Goal: Transaction & Acquisition: Purchase product/service

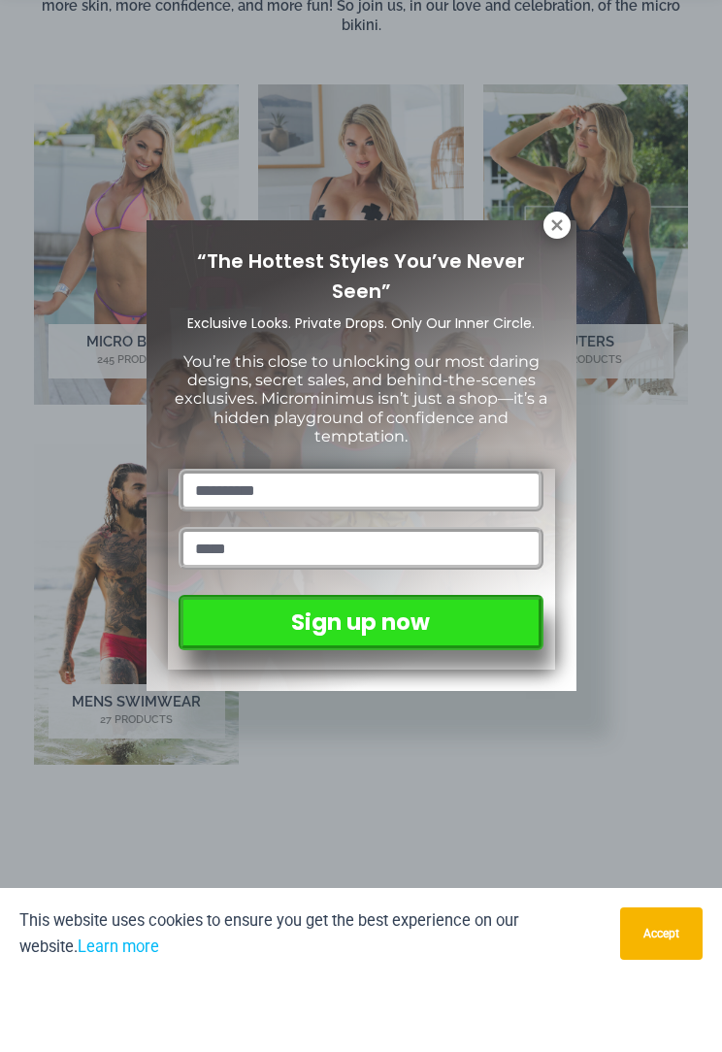
scroll to position [1870, 0]
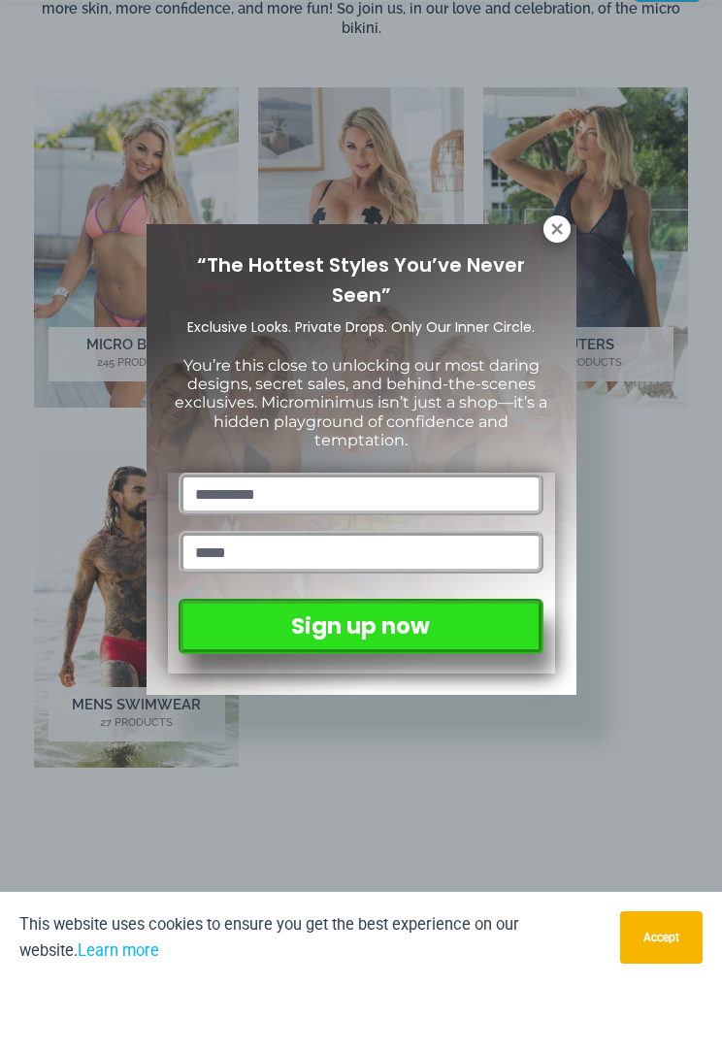
click at [553, 292] on icon at bounding box center [556, 297] width 11 height 11
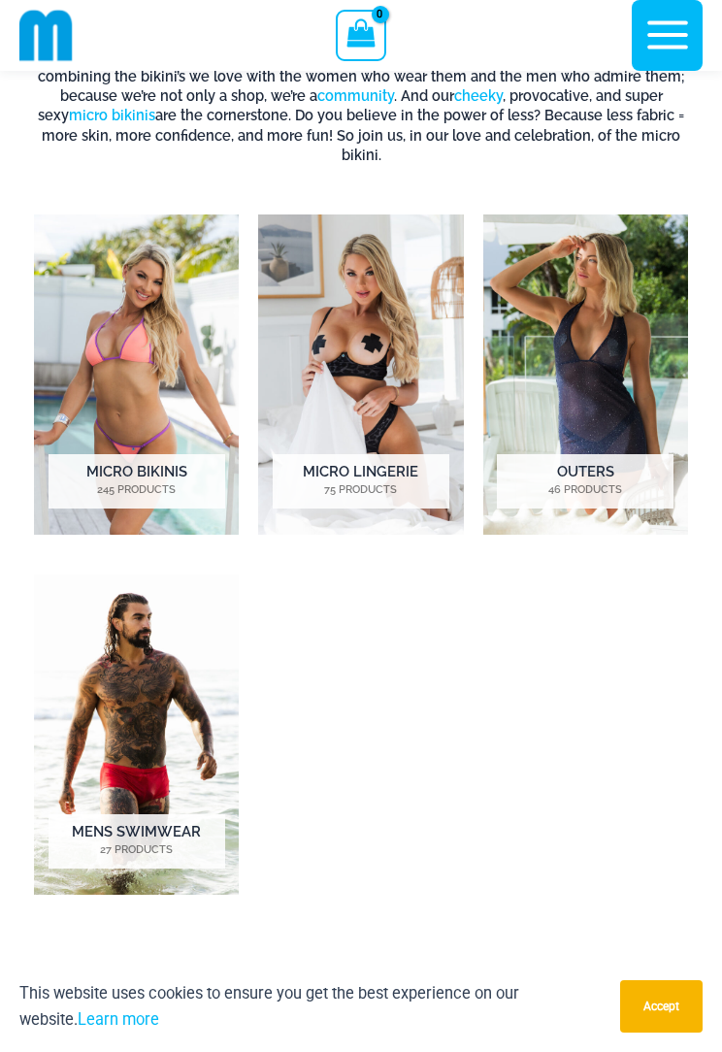
scroll to position [1811, 0]
click at [360, 299] on img "Visit product category Micro Lingerie" at bounding box center [360, 376] width 205 height 320
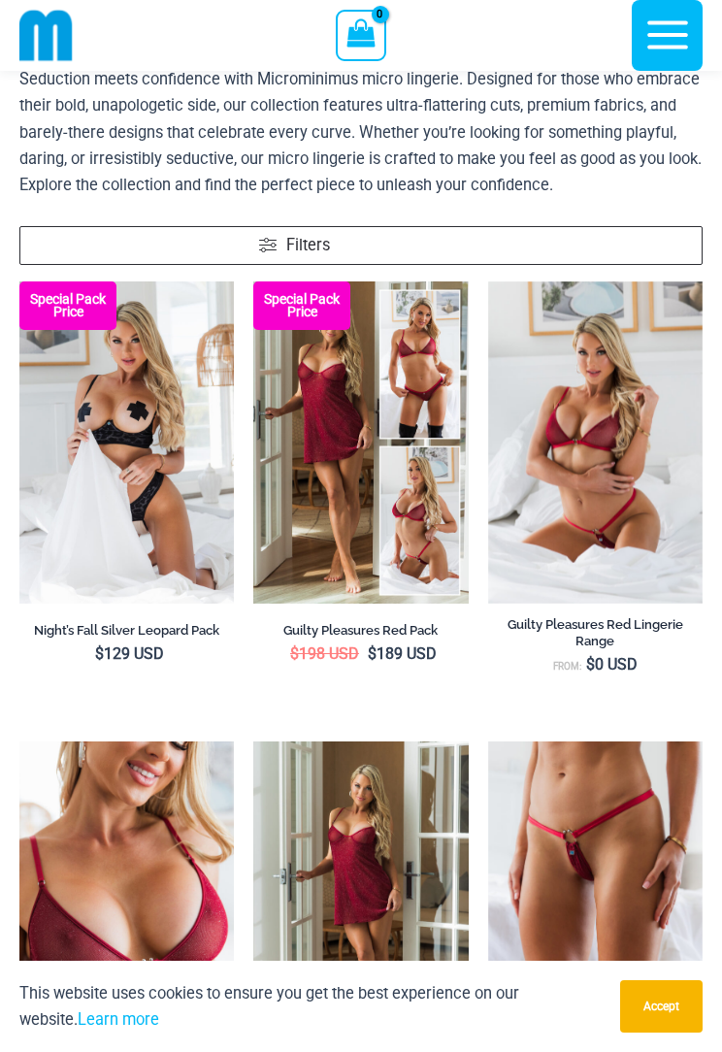
scroll to position [125, 0]
click at [253, 283] on img at bounding box center [253, 283] width 0 height 0
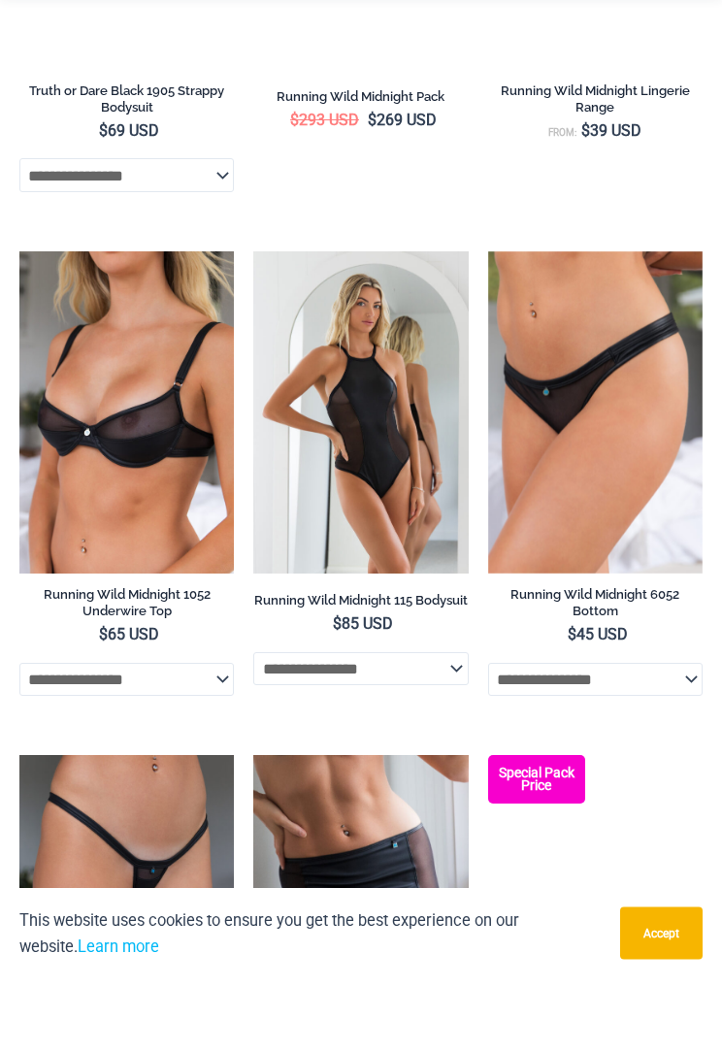
scroll to position [2046, 0]
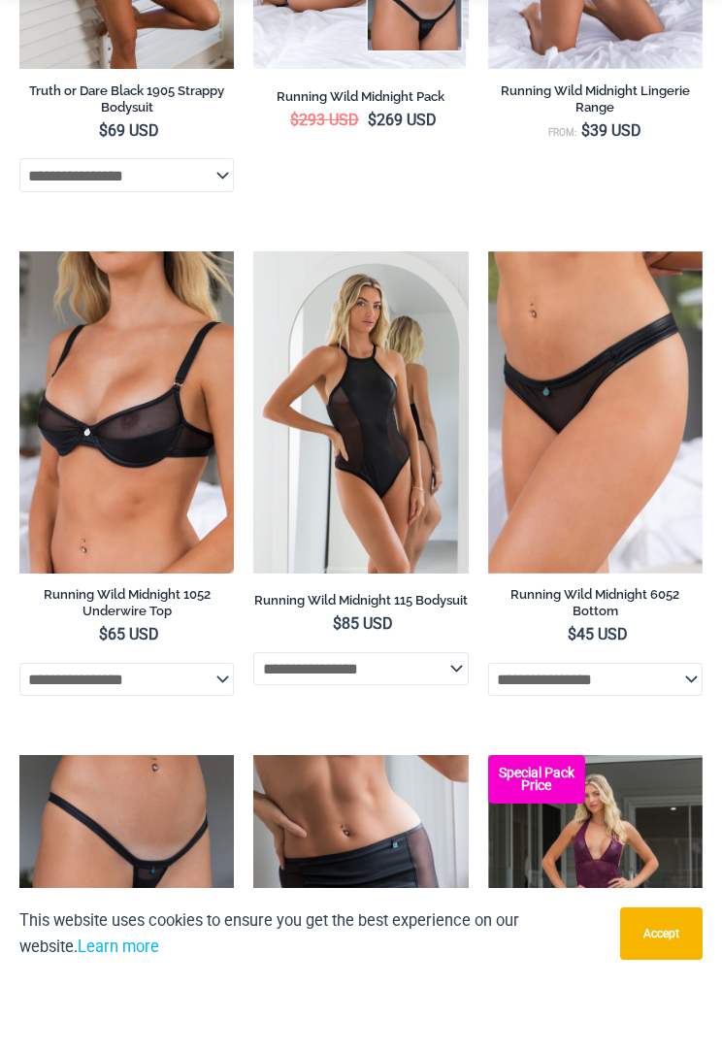
click at [253, 324] on img at bounding box center [253, 324] width 0 height 0
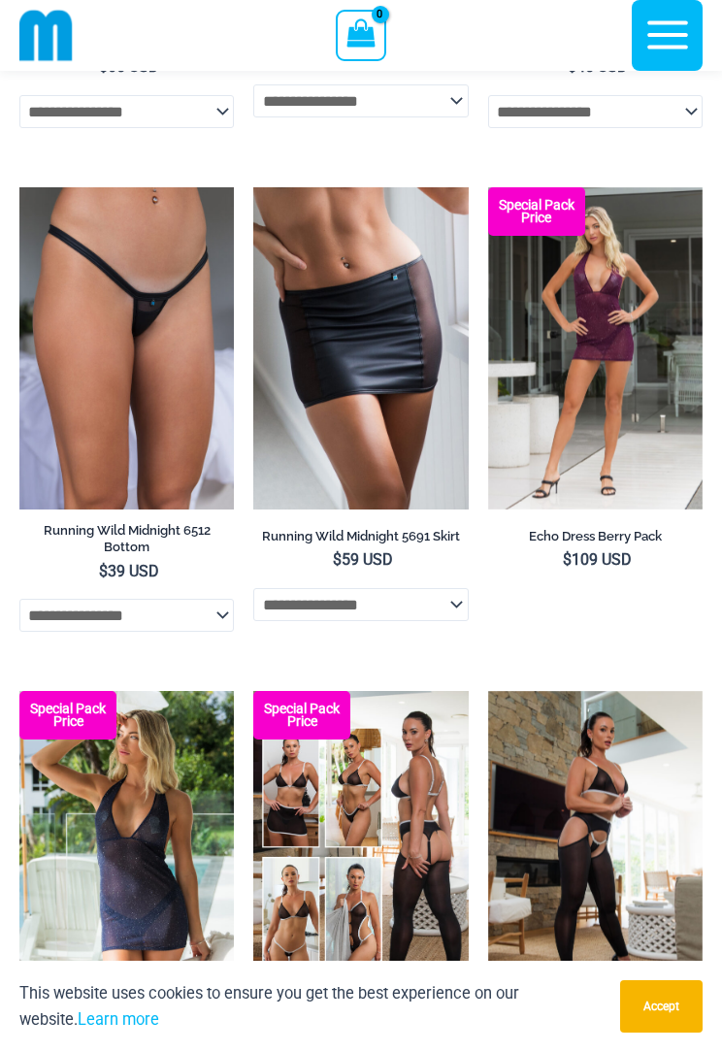
scroll to position [2685, 0]
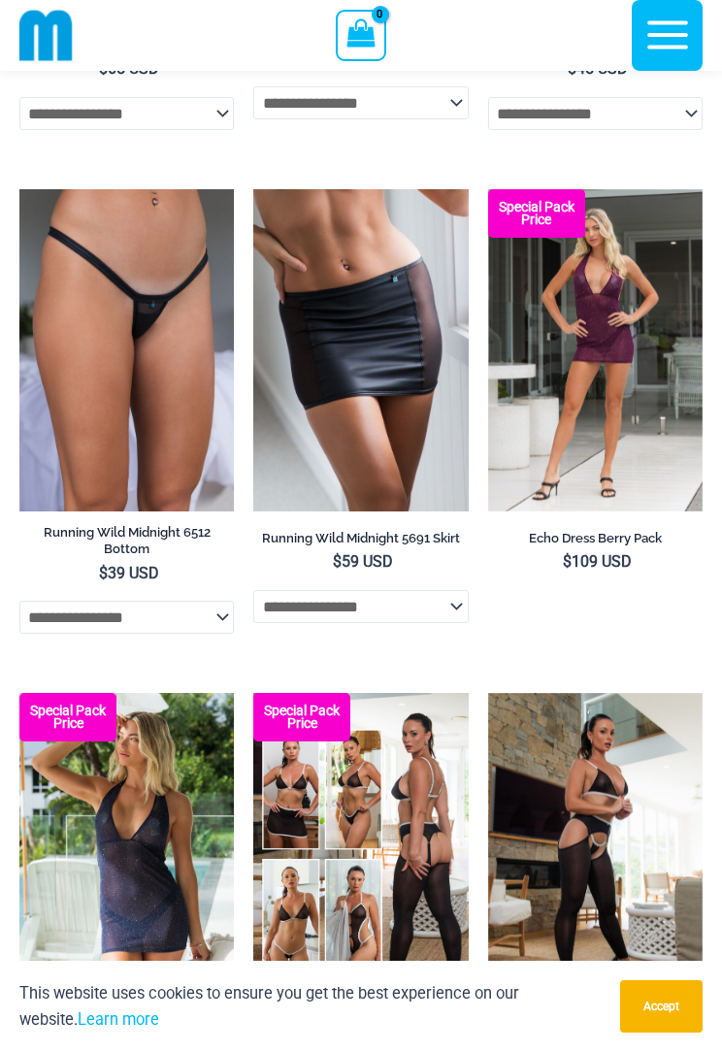
click at [253, 189] on img at bounding box center [253, 189] width 0 height 0
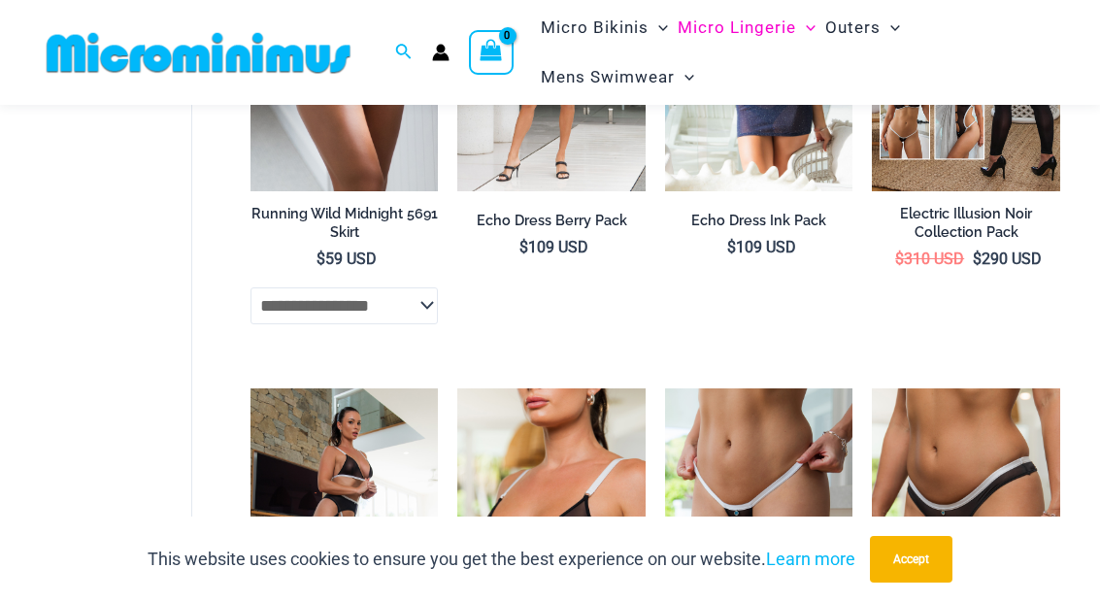
scroll to position [2418, 0]
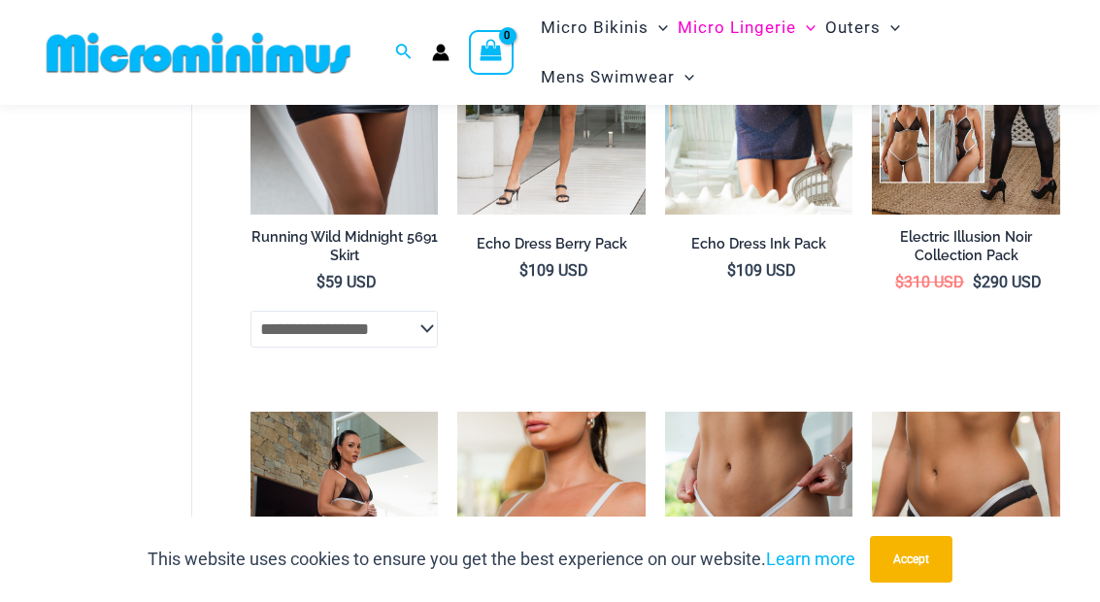
click at [721, 583] on button "Accept" at bounding box center [911, 559] width 83 height 47
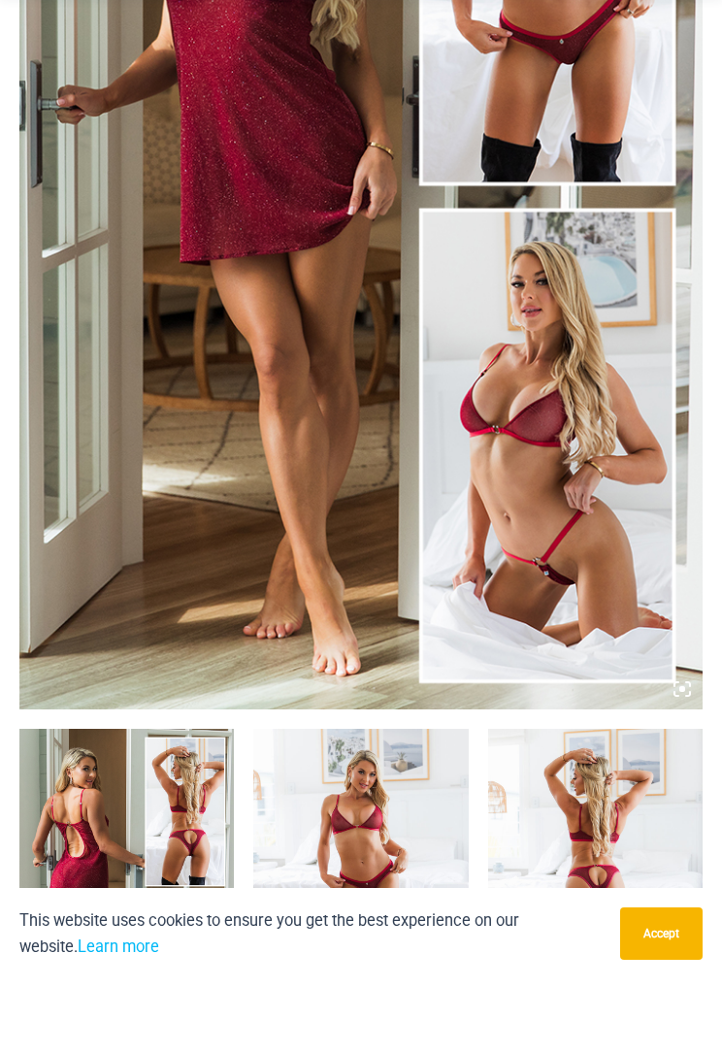
scroll to position [598, 0]
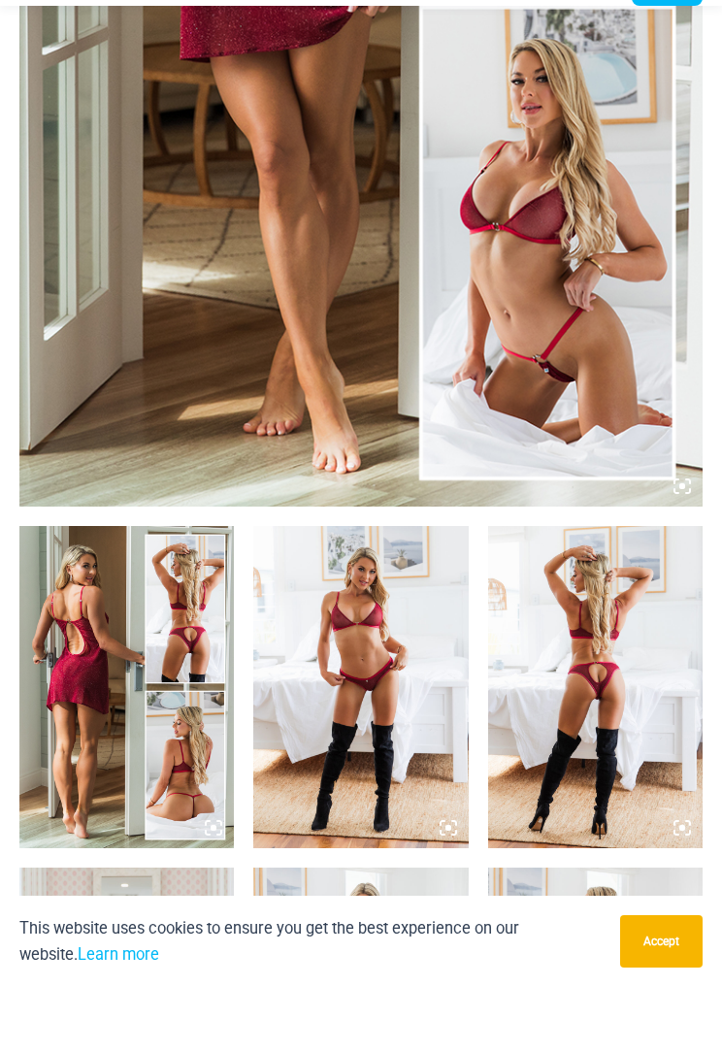
click at [119, 680] on img at bounding box center [126, 752] width 215 height 322
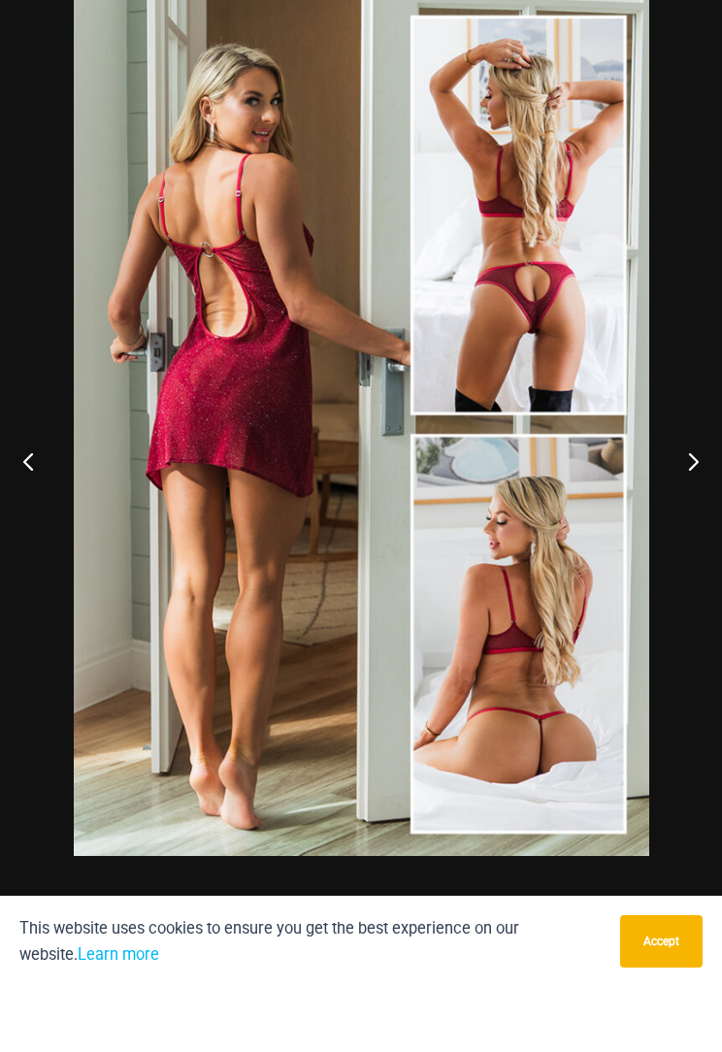
click at [677, 478] on button "Next" at bounding box center [686, 526] width 73 height 97
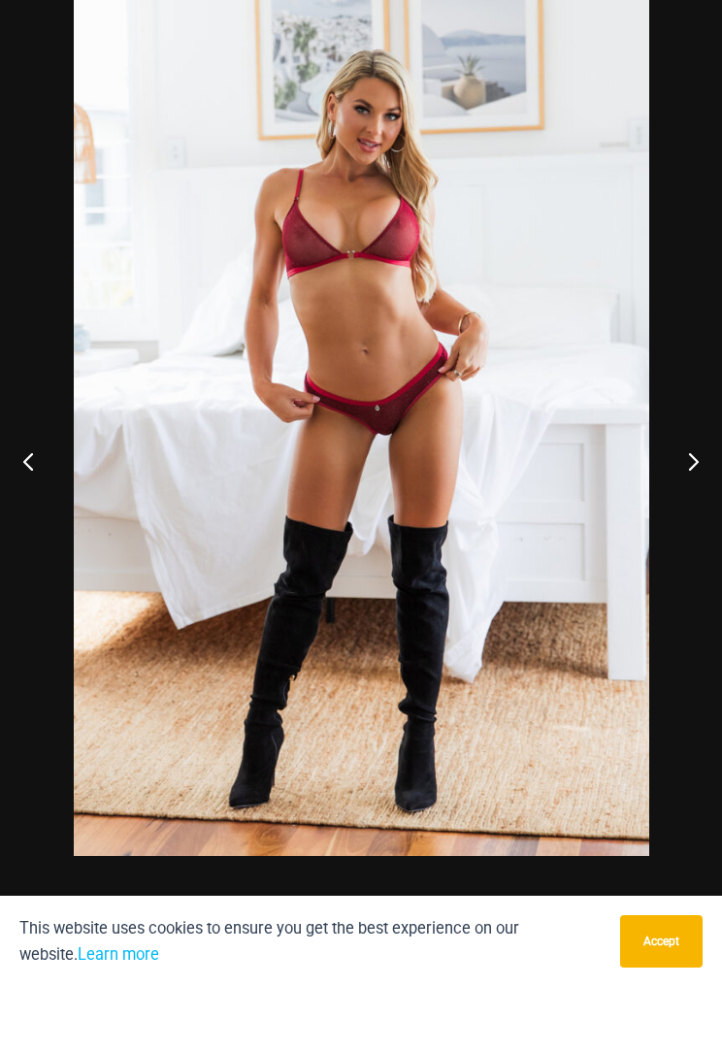
click at [682, 478] on button "Next" at bounding box center [686, 526] width 73 height 97
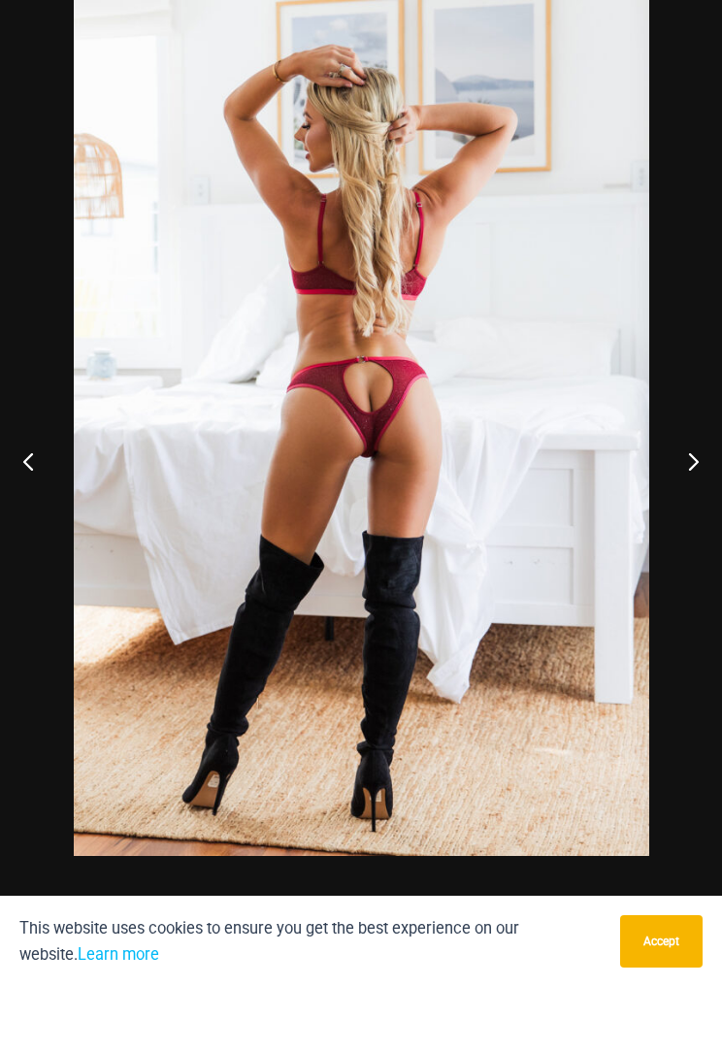
click at [670, 478] on button "Next" at bounding box center [686, 526] width 73 height 97
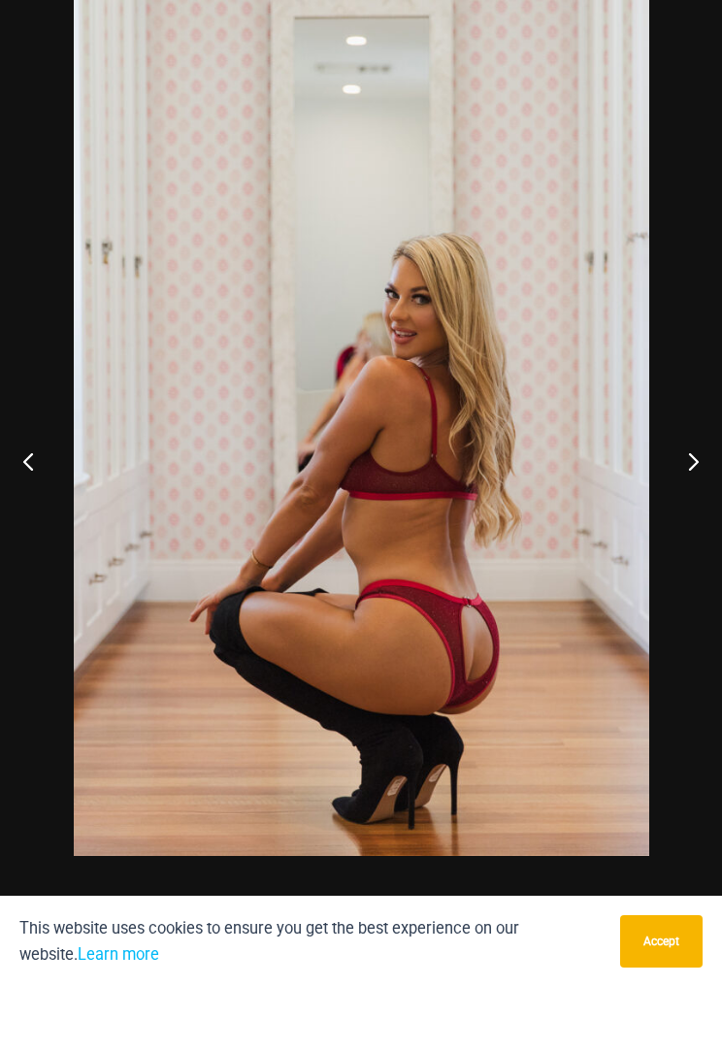
click at [674, 478] on button "Next" at bounding box center [686, 526] width 73 height 97
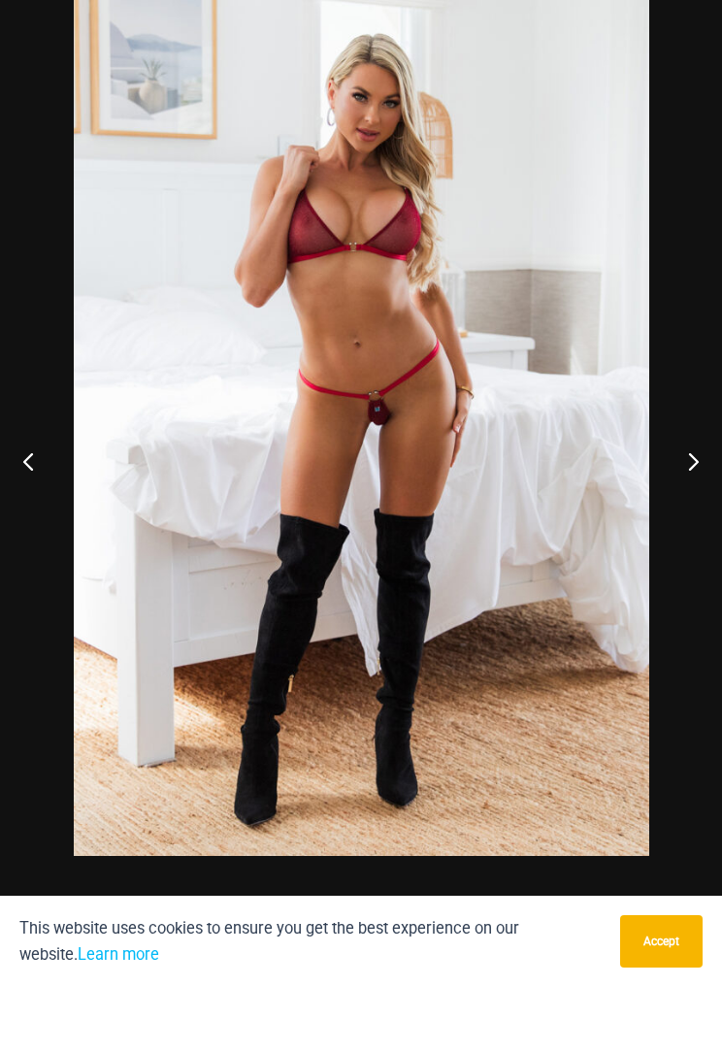
click at [690, 478] on button "Next" at bounding box center [686, 526] width 73 height 97
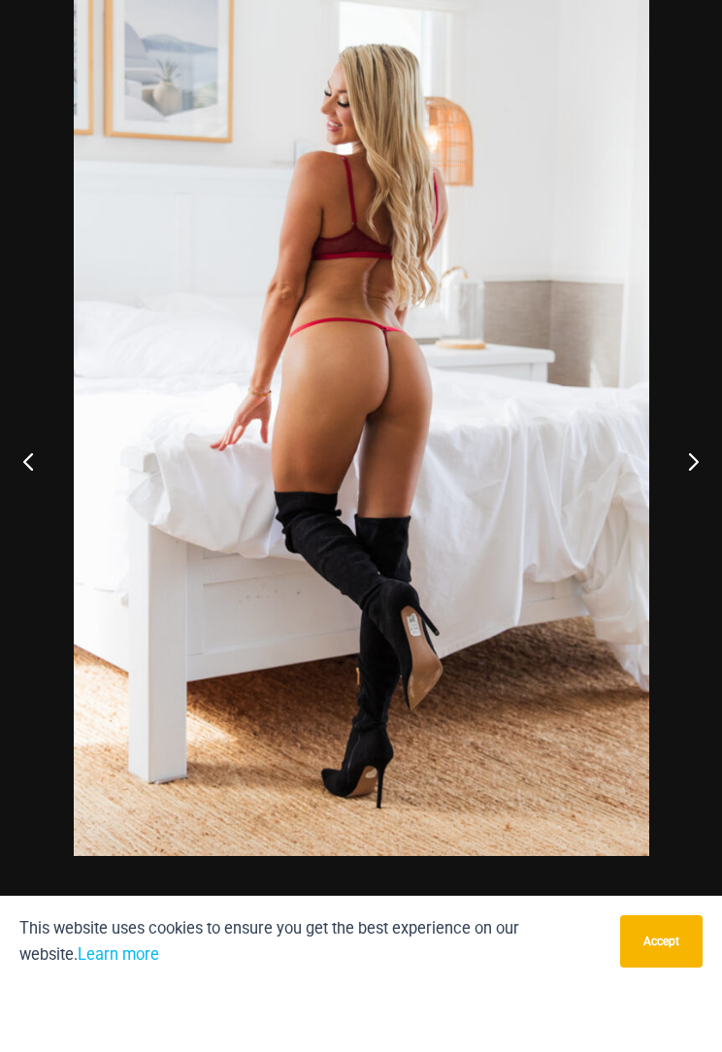
click at [672, 478] on button "Next" at bounding box center [686, 526] width 73 height 97
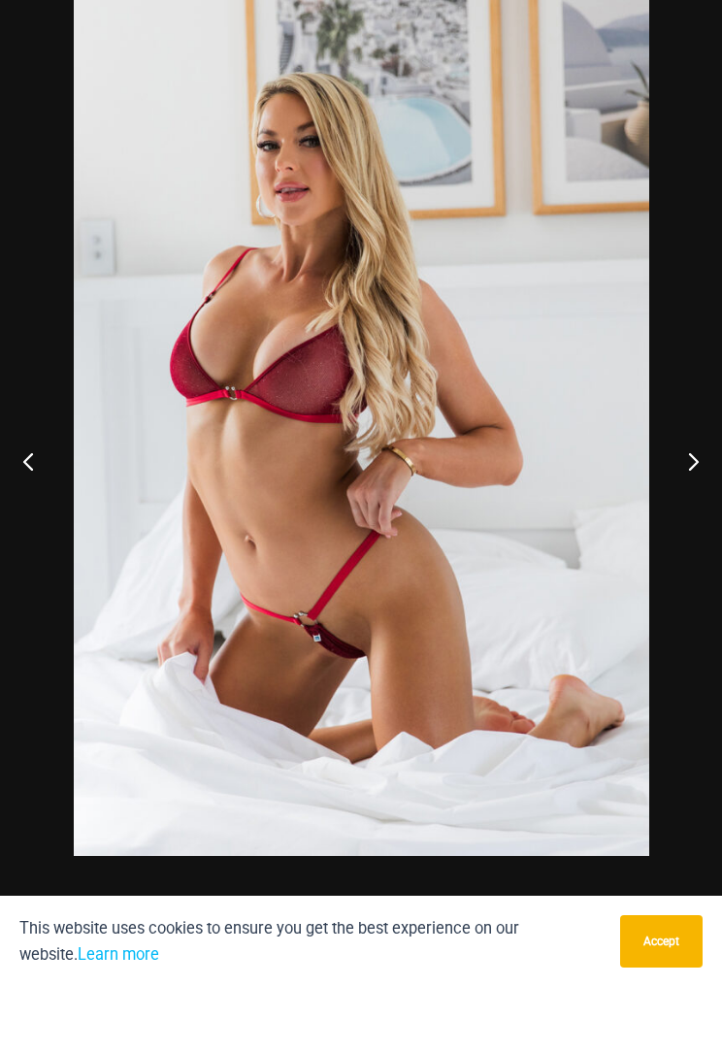
click at [691, 478] on button "Next" at bounding box center [686, 526] width 73 height 97
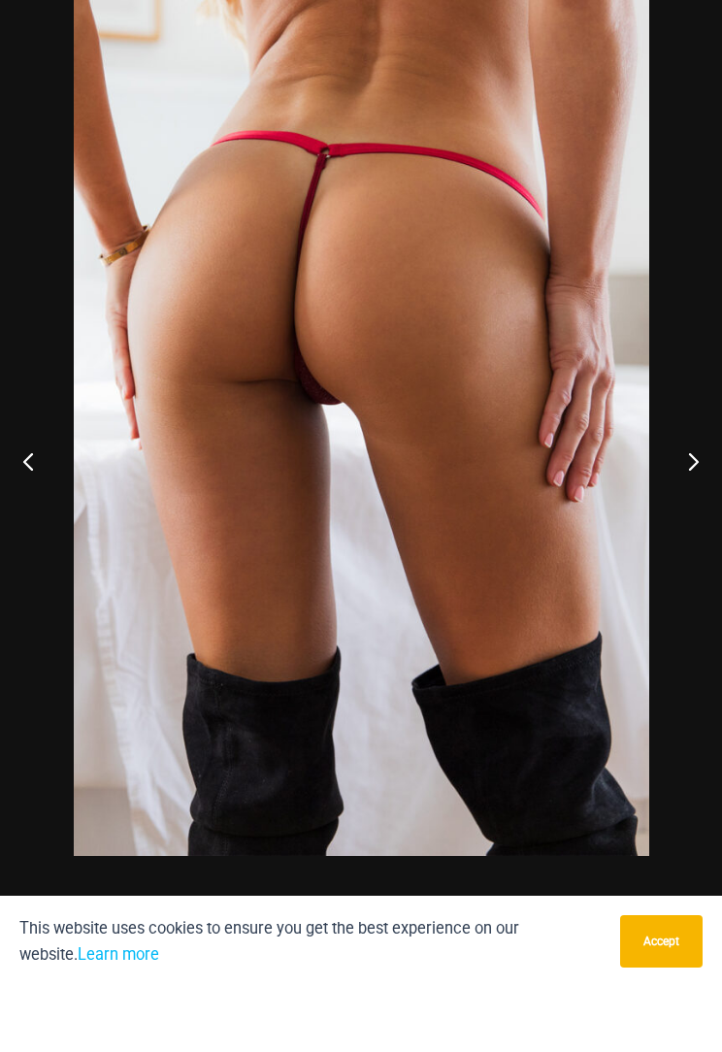
click at [693, 478] on button "Next" at bounding box center [686, 526] width 73 height 97
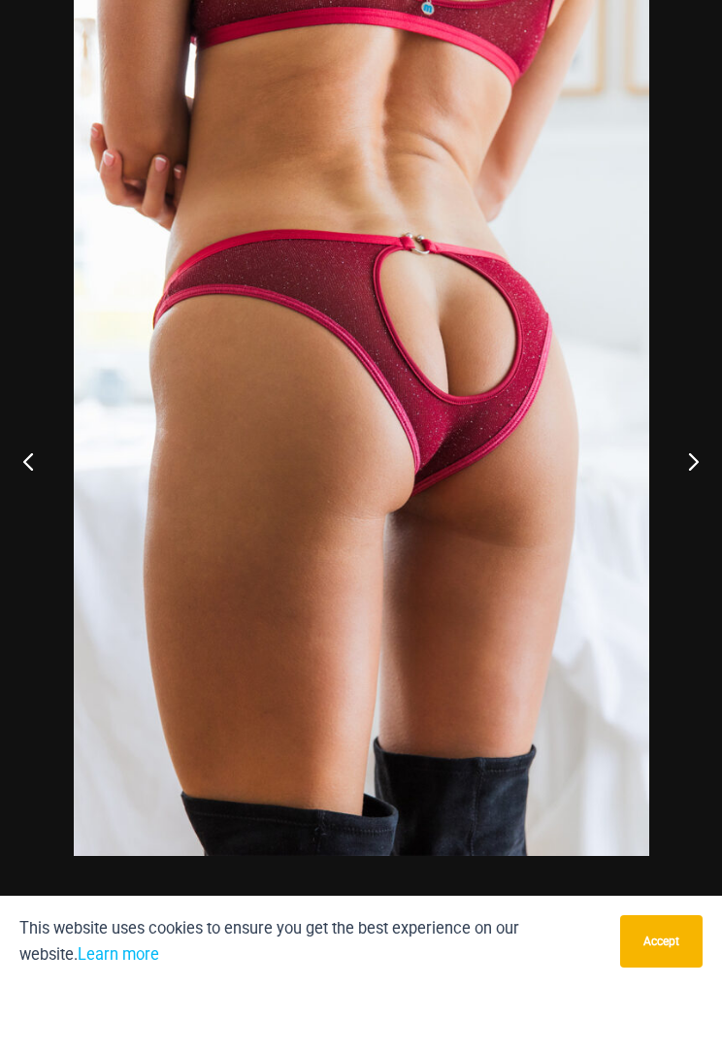
click at [668, 478] on button "Next" at bounding box center [686, 526] width 73 height 97
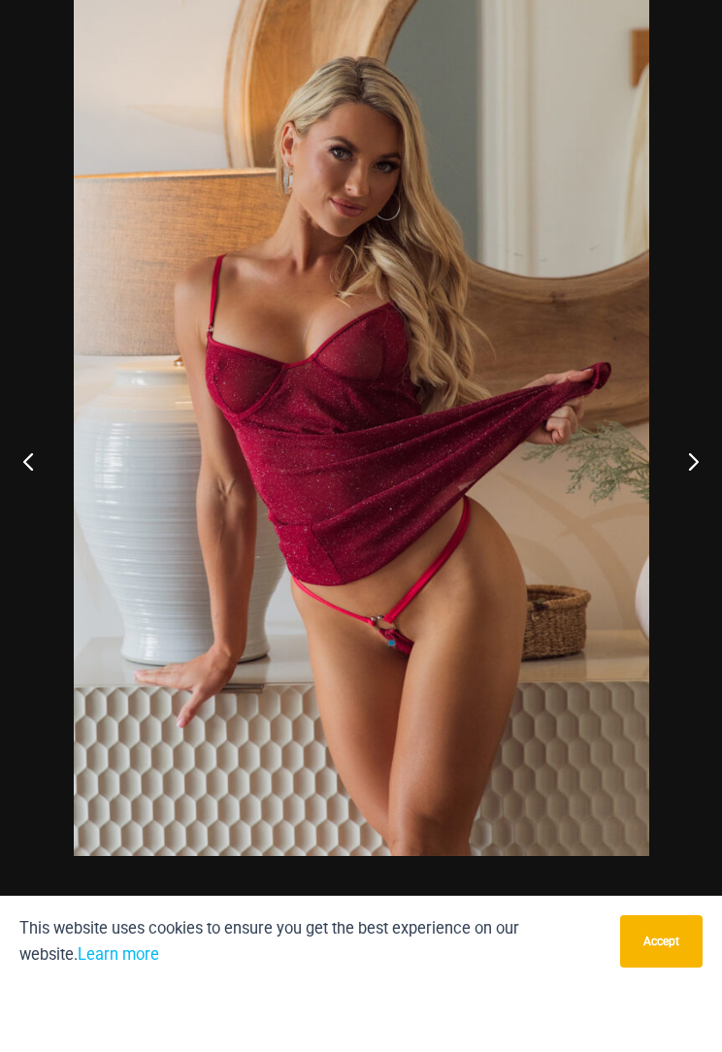
click at [664, 478] on button "Next" at bounding box center [686, 526] width 73 height 97
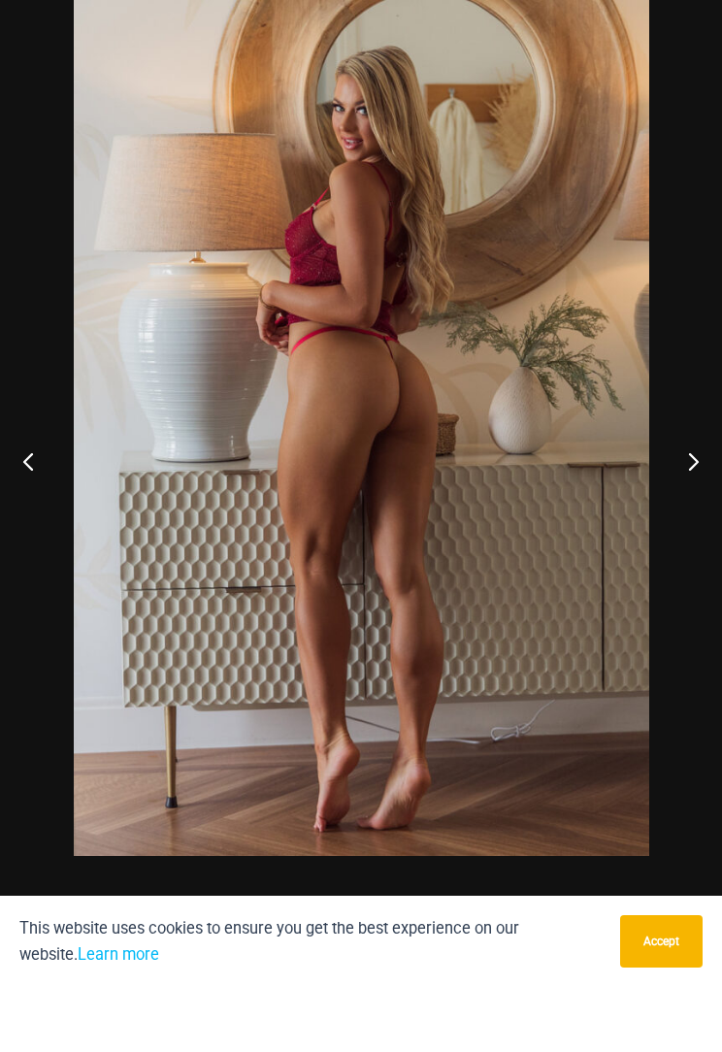
click at [706, 478] on button "Next" at bounding box center [686, 526] width 73 height 97
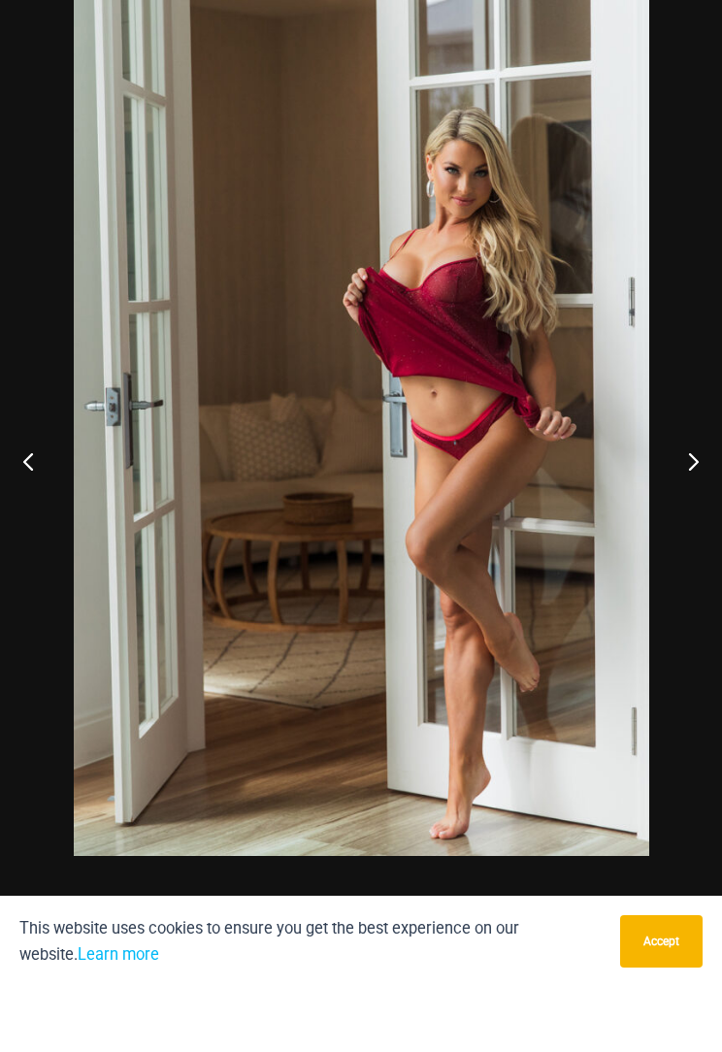
click at [684, 478] on button "Next" at bounding box center [686, 526] width 73 height 97
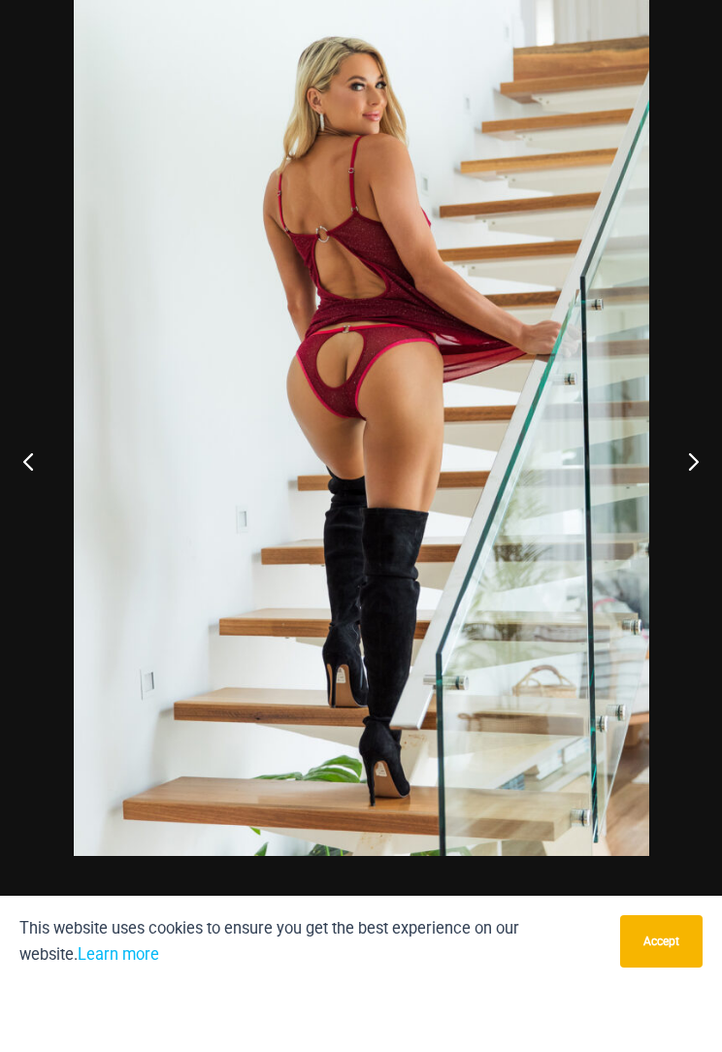
click at [675, 478] on button "Next" at bounding box center [686, 526] width 73 height 97
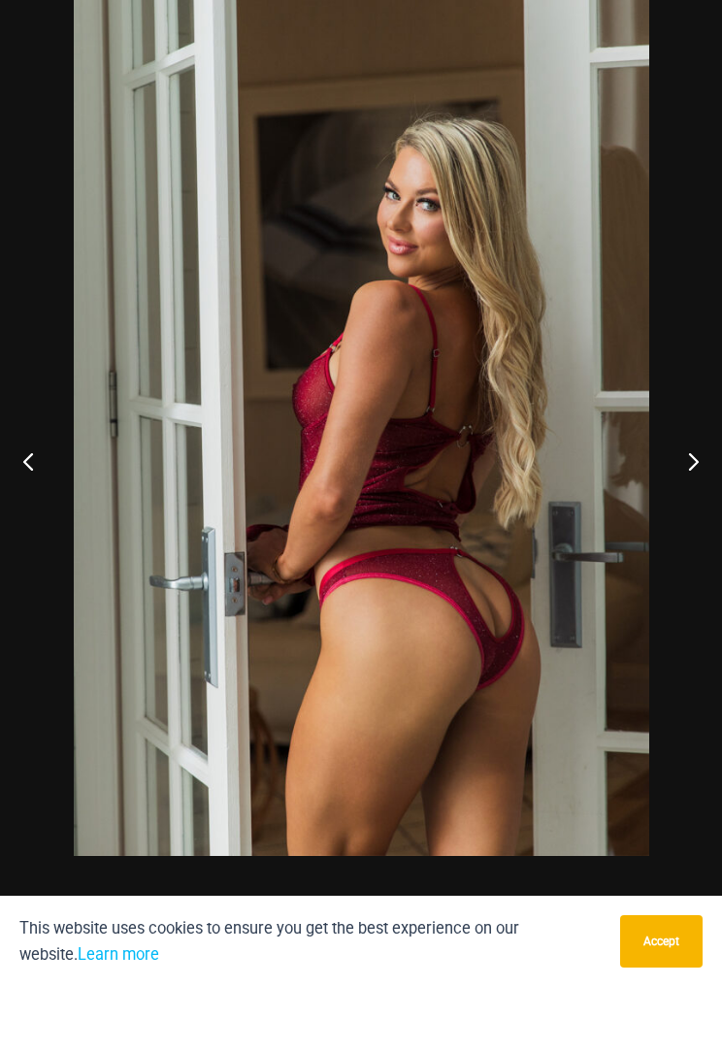
click at [706, 478] on button "Next" at bounding box center [686, 526] width 73 height 97
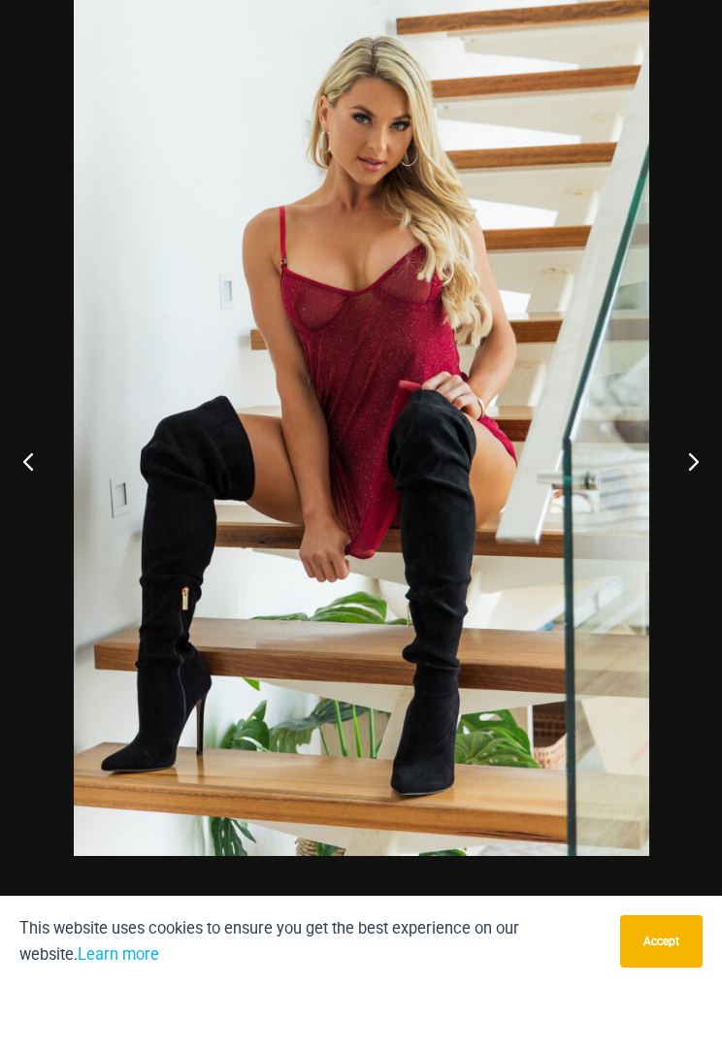
click at [685, 478] on button "Next" at bounding box center [686, 526] width 73 height 97
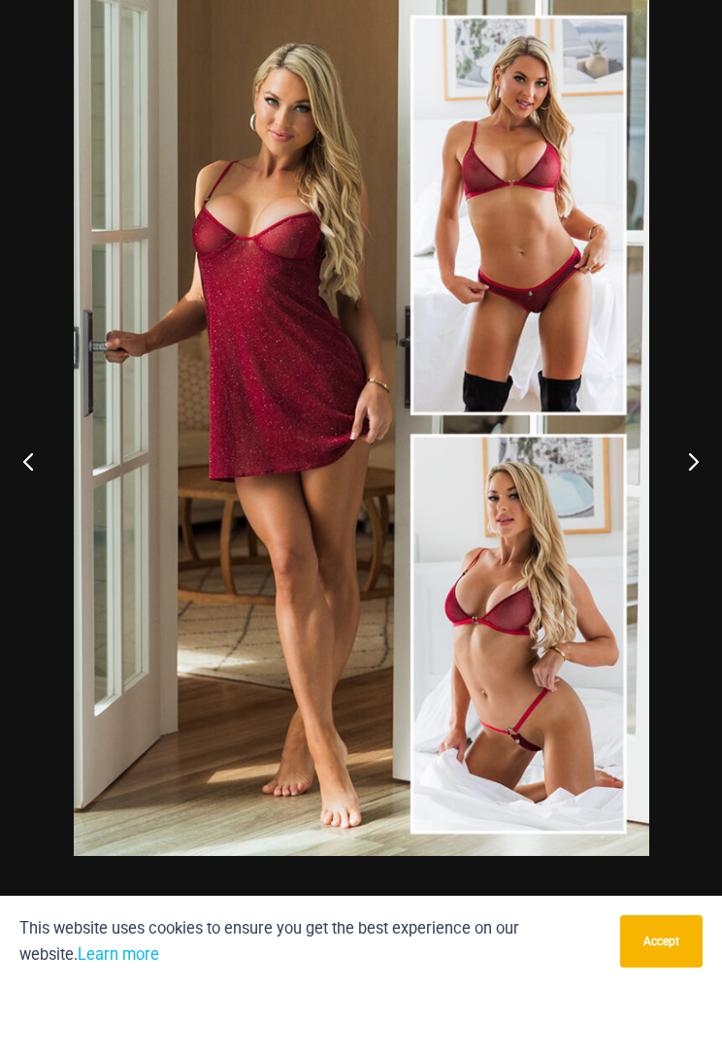
click at [680, 478] on button "Next" at bounding box center [686, 526] width 73 height 97
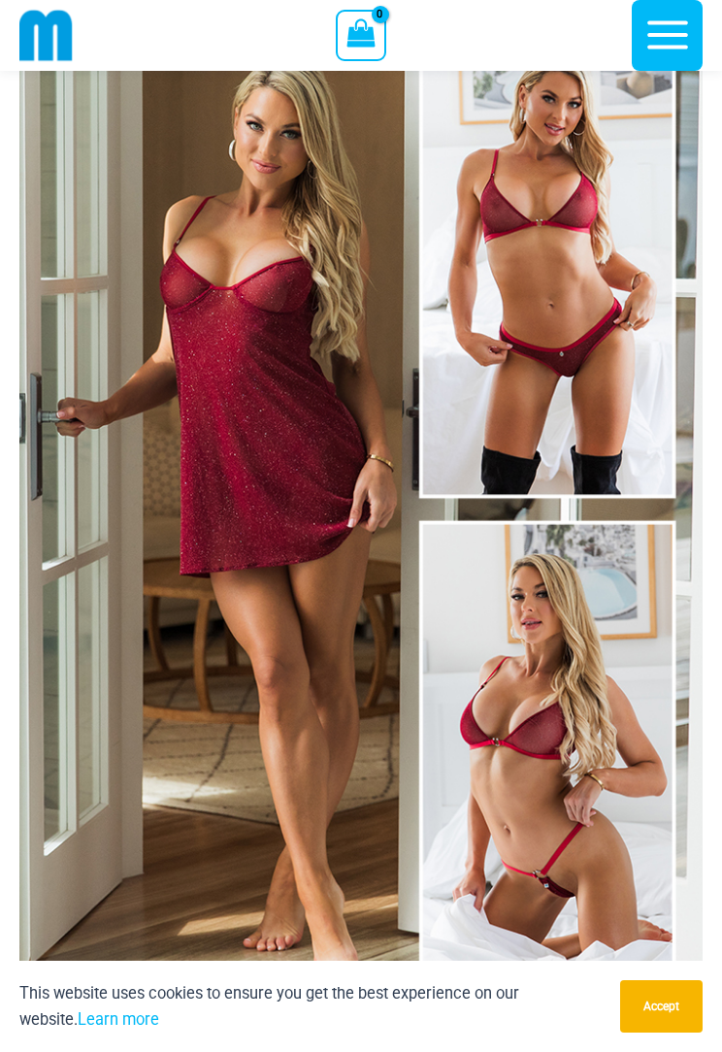
scroll to position [143, 0]
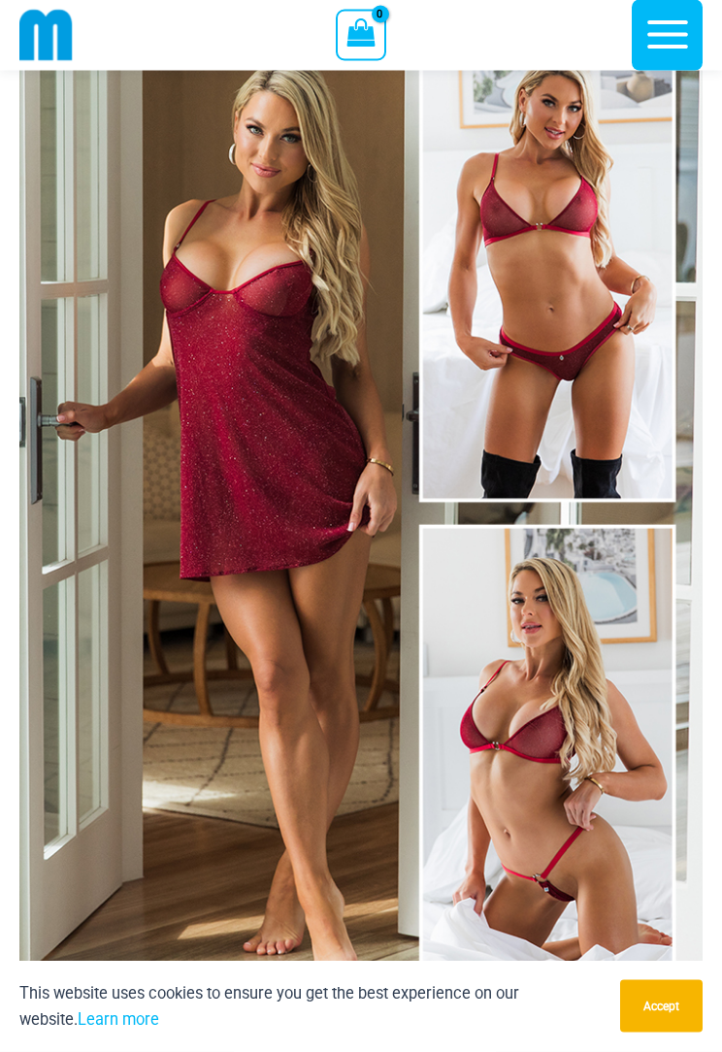
click at [275, 534] on img at bounding box center [361, 514] width 684 height 1025
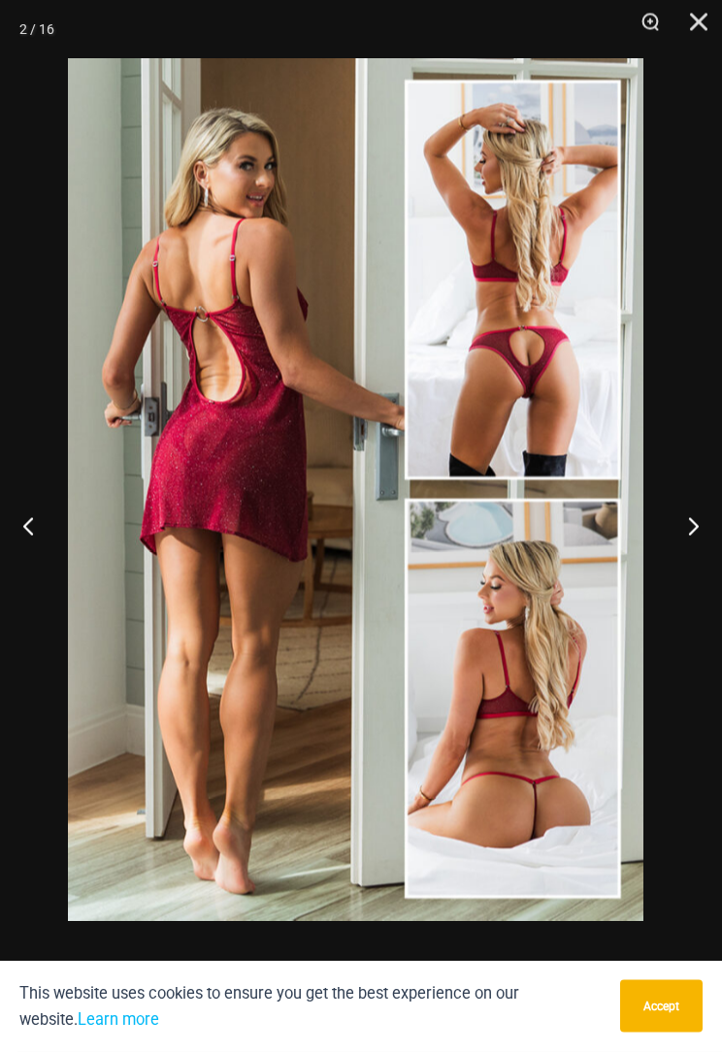
click at [719, 521] on button "Next" at bounding box center [686, 526] width 73 height 97
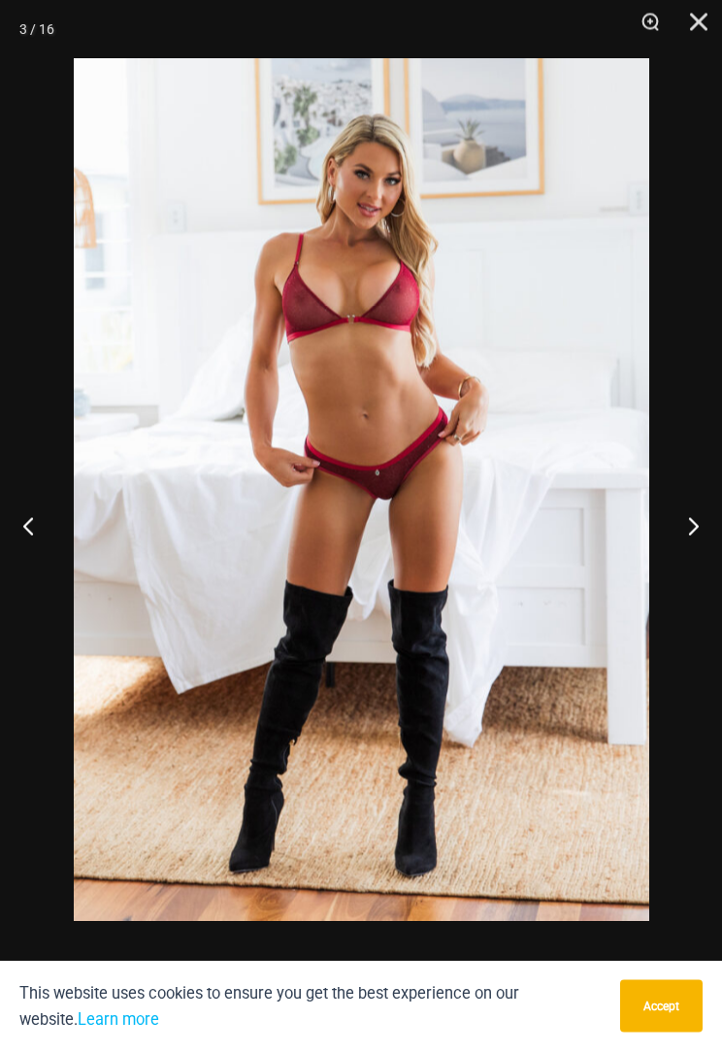
click at [660, 516] on button "Next" at bounding box center [686, 526] width 73 height 97
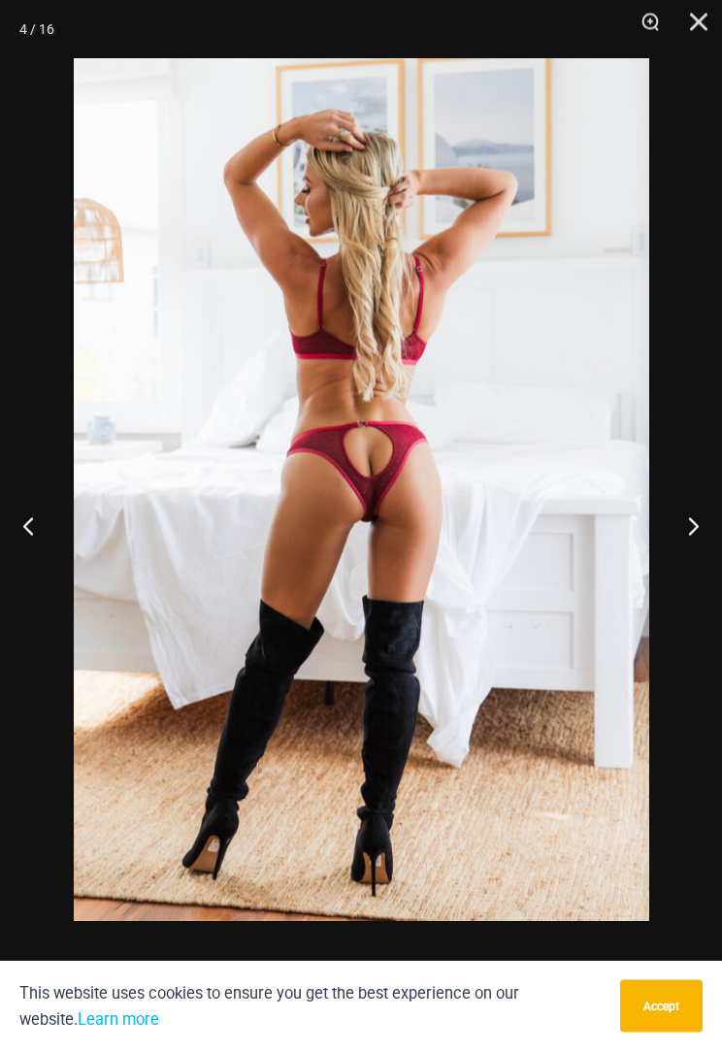
click at [678, 532] on button "Next" at bounding box center [686, 526] width 73 height 97
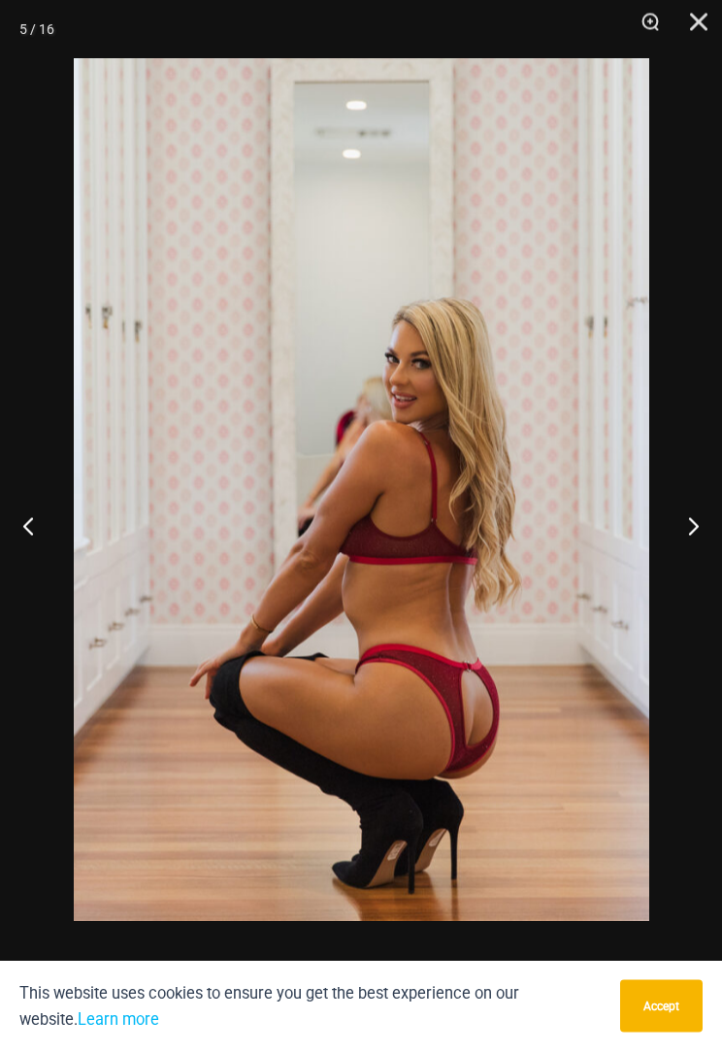
click at [693, 525] on button "Next" at bounding box center [686, 526] width 73 height 97
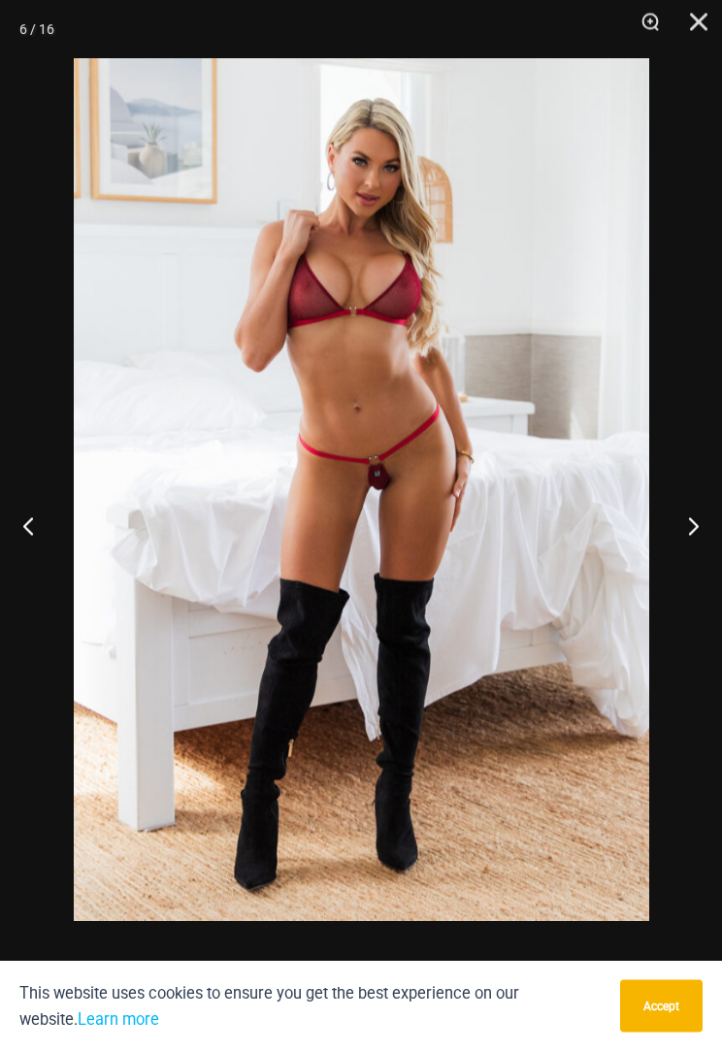
click at [687, 530] on button "Next" at bounding box center [686, 526] width 73 height 97
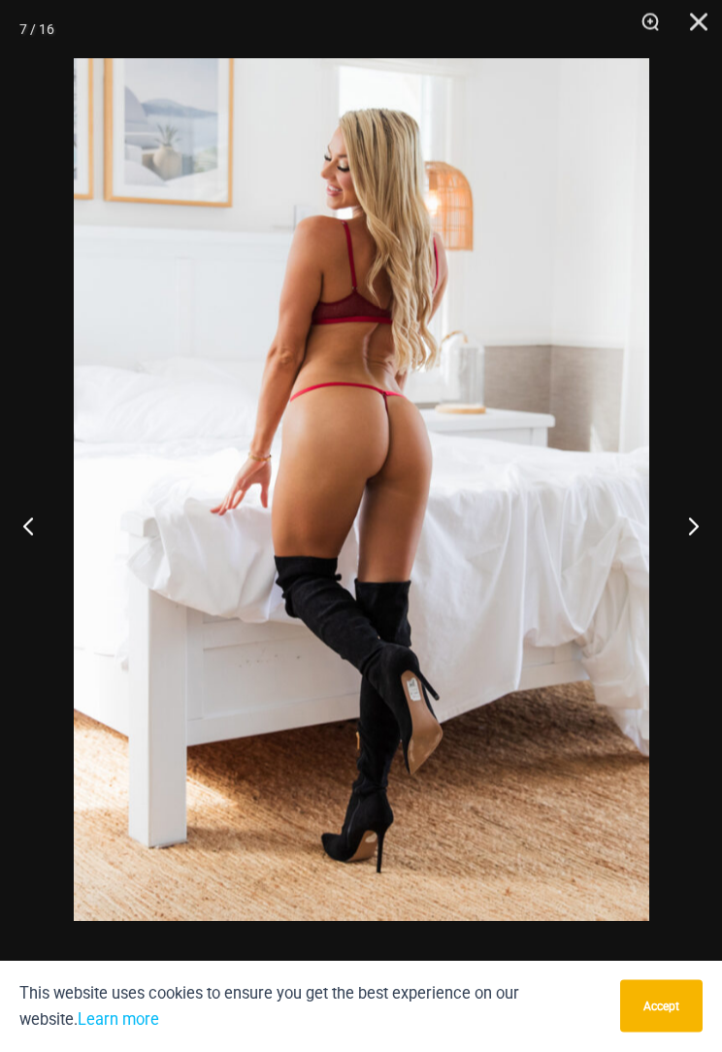
click at [705, 527] on button "Next" at bounding box center [686, 526] width 73 height 97
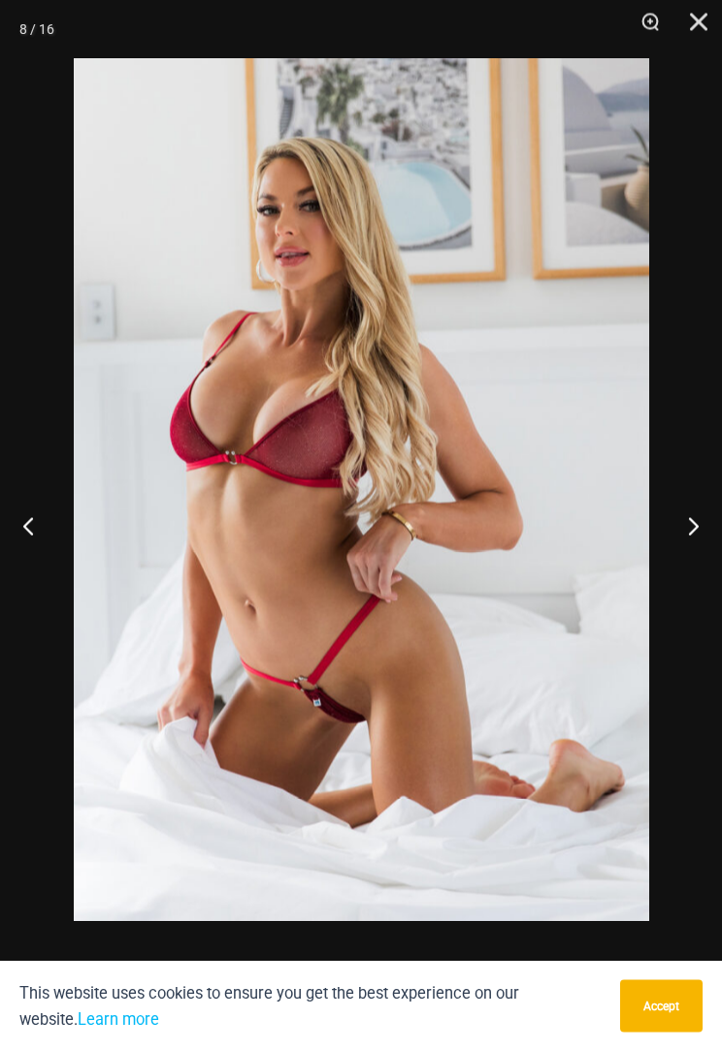
click at [705, 546] on button "Next" at bounding box center [686, 526] width 73 height 97
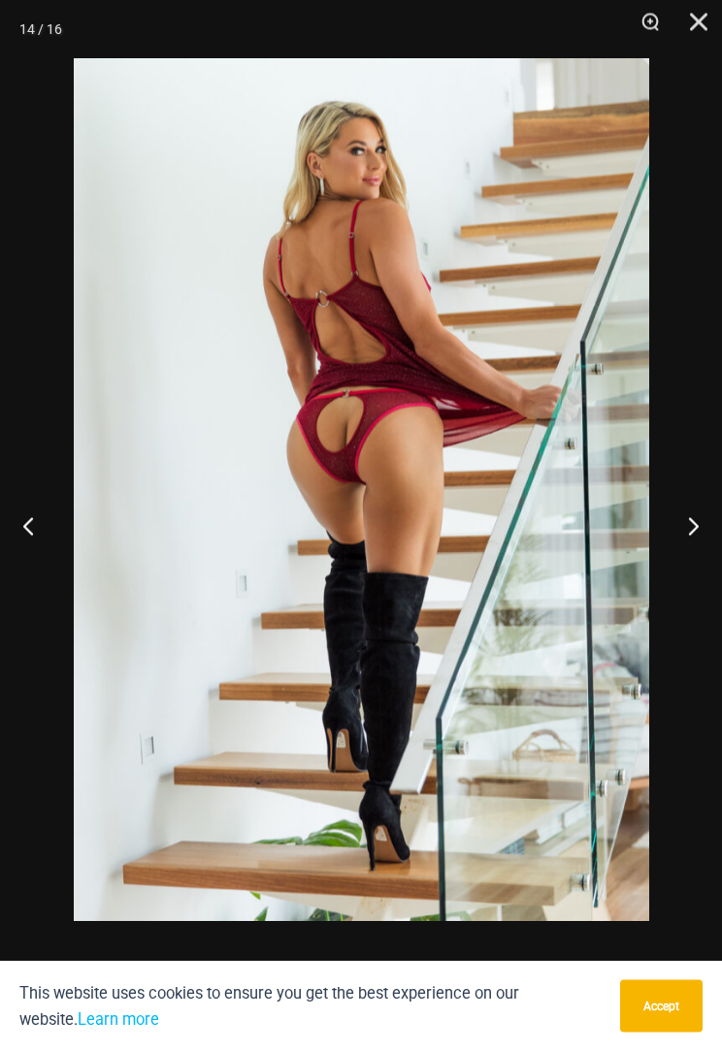
click at [695, 530] on button "Next" at bounding box center [686, 526] width 73 height 97
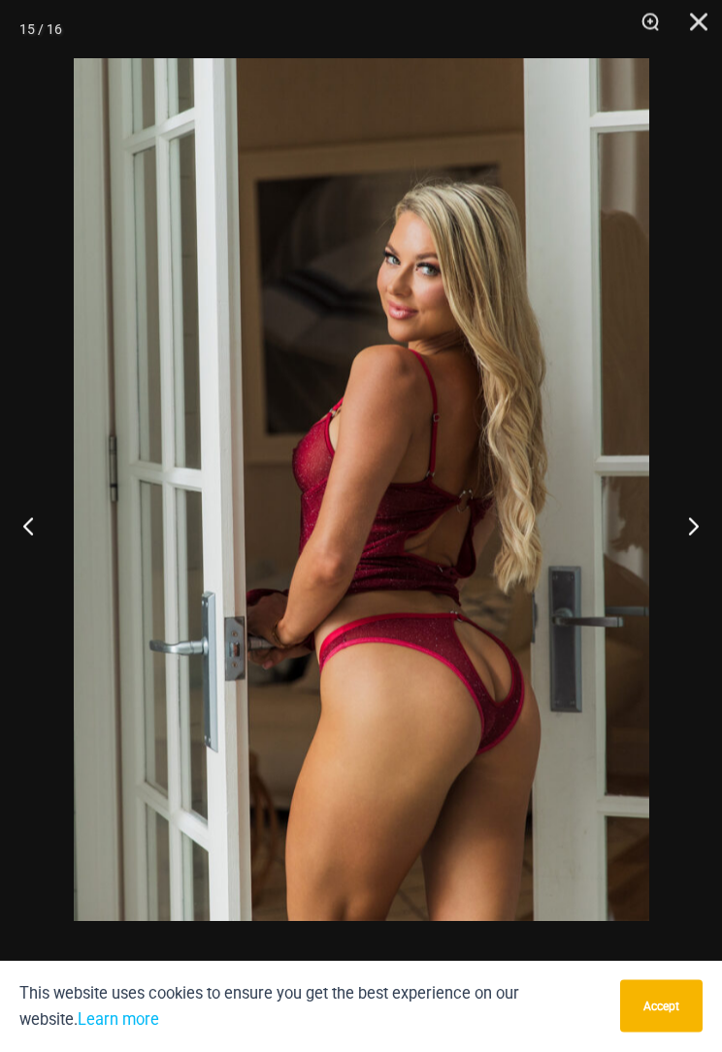
click at [698, 513] on button "Next" at bounding box center [686, 526] width 73 height 97
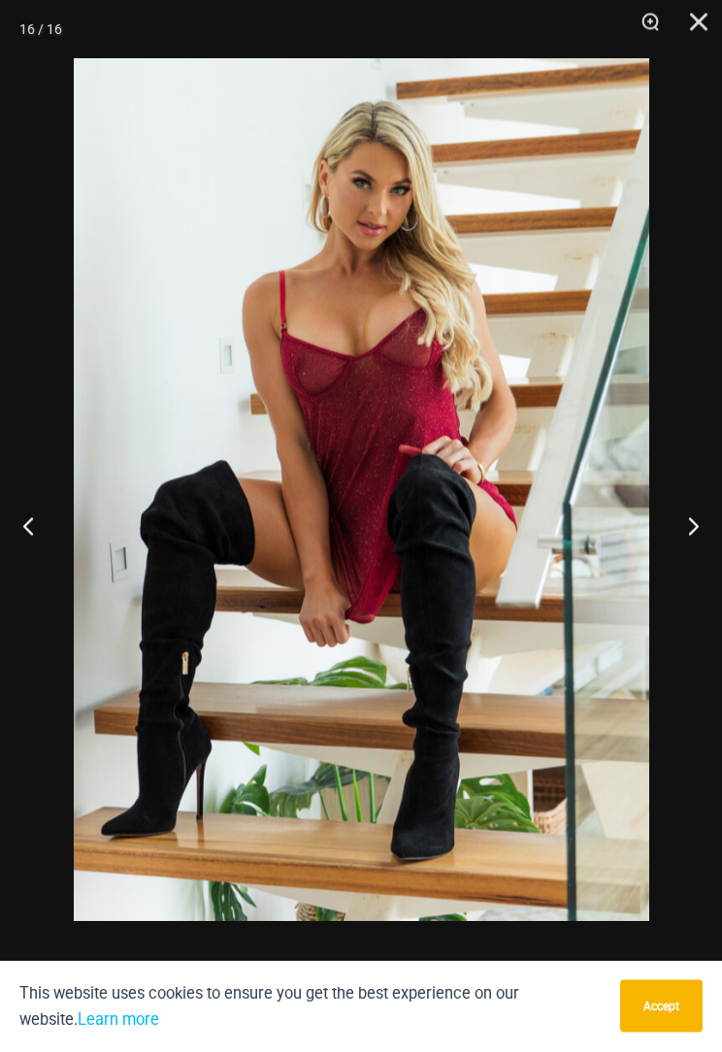
click at [666, 498] on button "Next" at bounding box center [686, 526] width 73 height 97
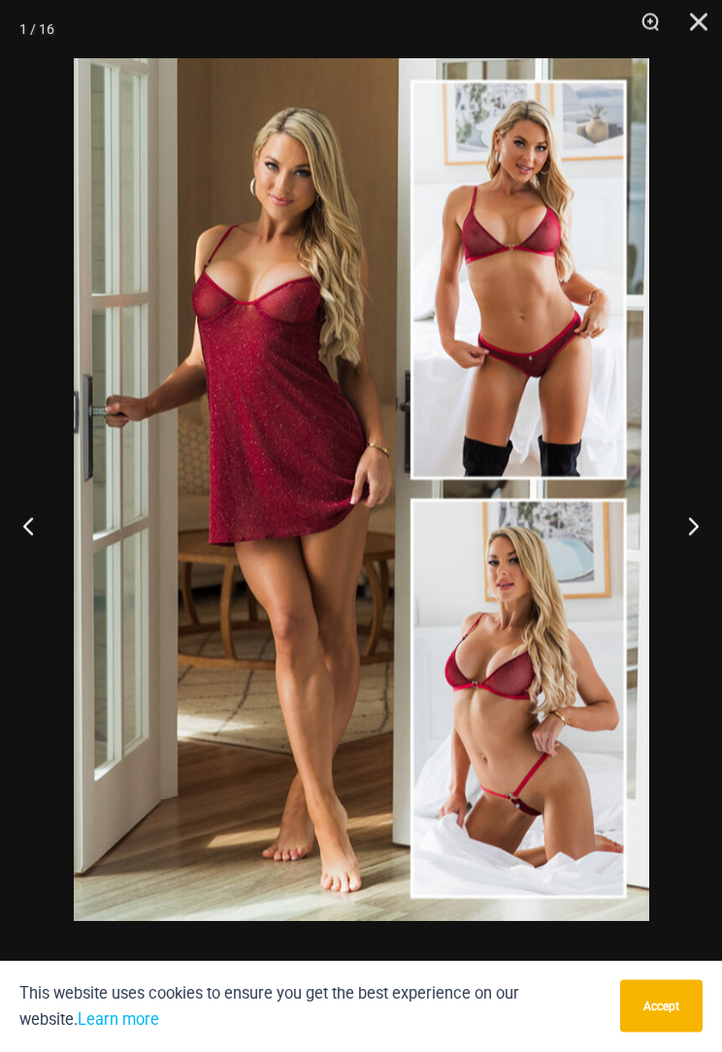
click at [674, 531] on button "Next" at bounding box center [686, 526] width 73 height 97
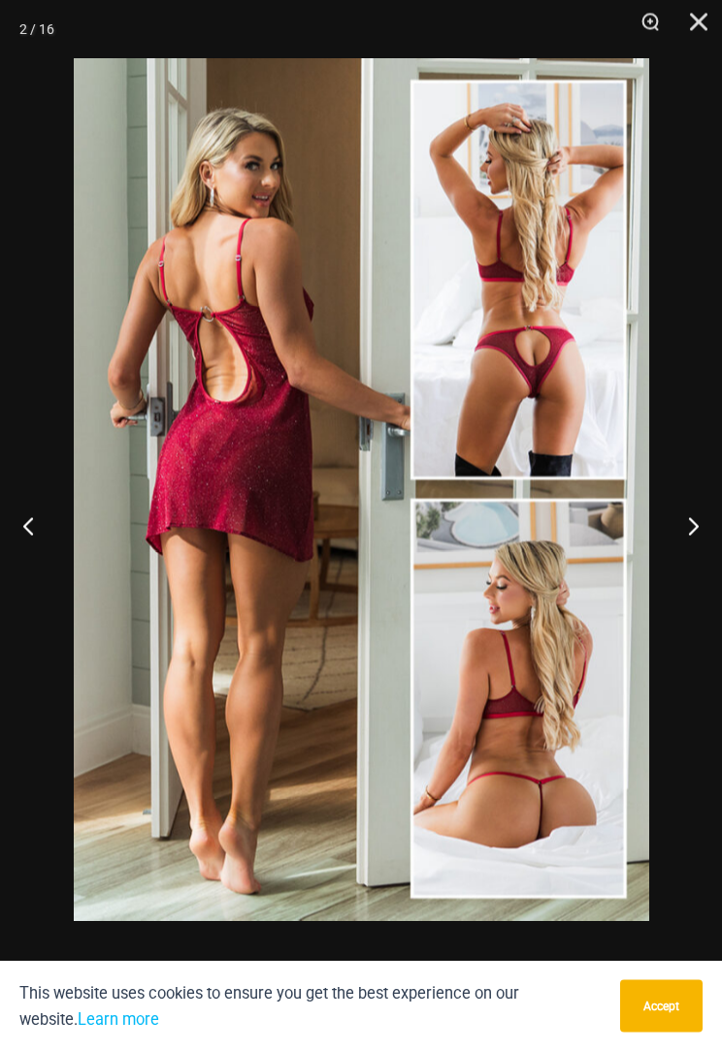
click at [686, 536] on button "Next" at bounding box center [686, 526] width 73 height 97
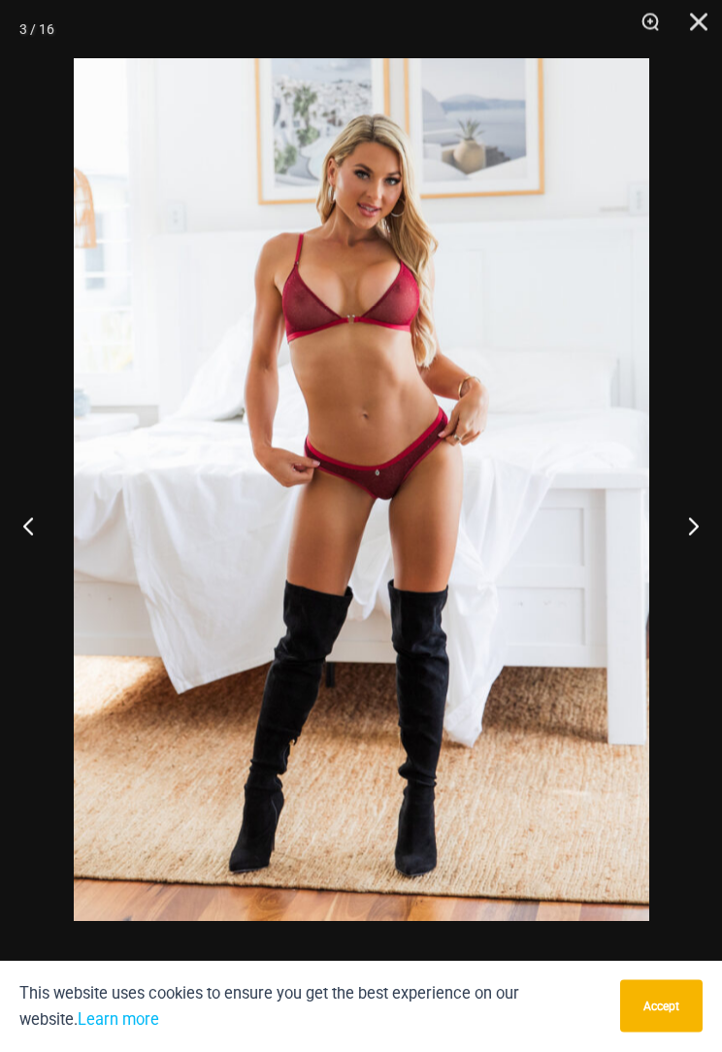
click at [684, 540] on button "Next" at bounding box center [686, 526] width 73 height 97
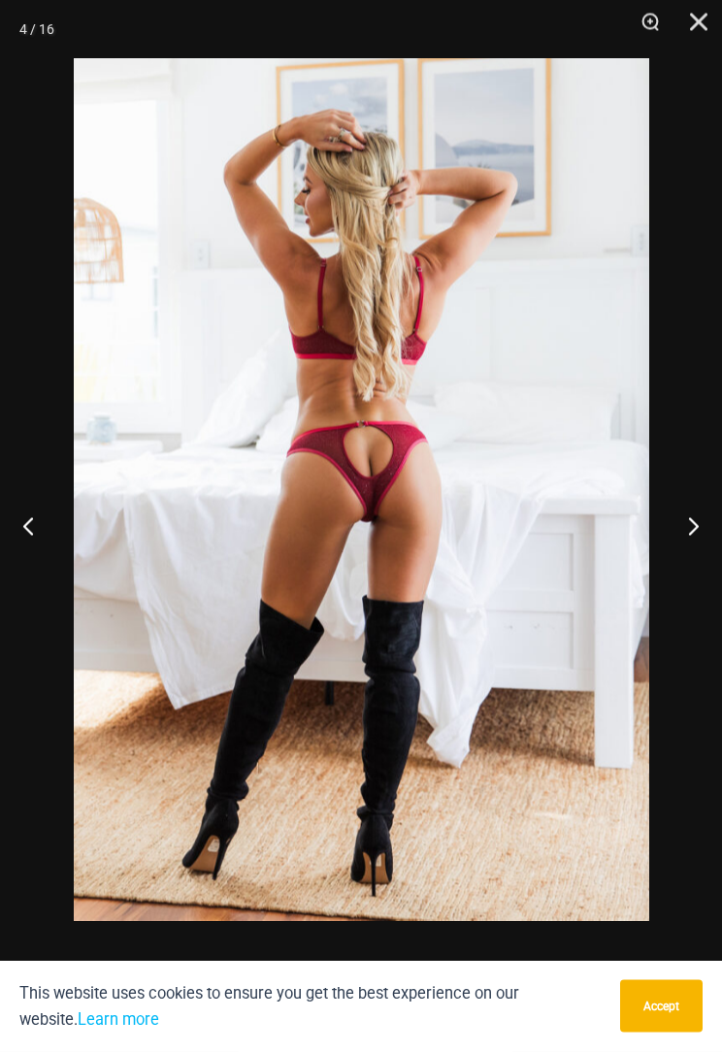
click at [690, 549] on button "Next" at bounding box center [686, 526] width 73 height 97
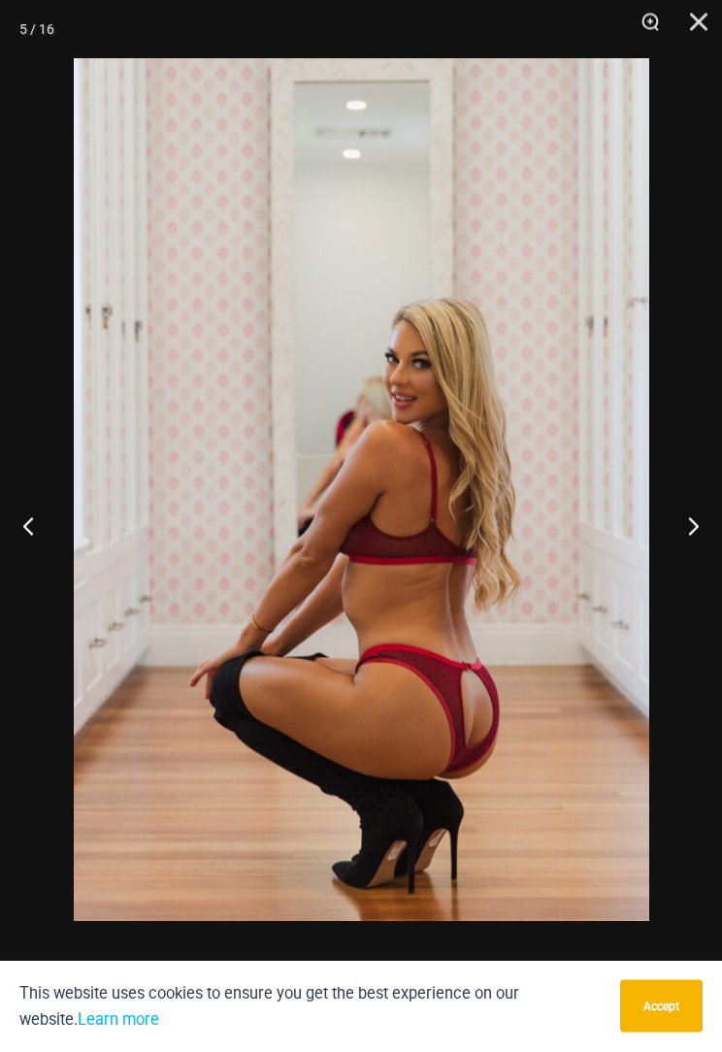
click at [699, 545] on button "Next" at bounding box center [686, 526] width 73 height 97
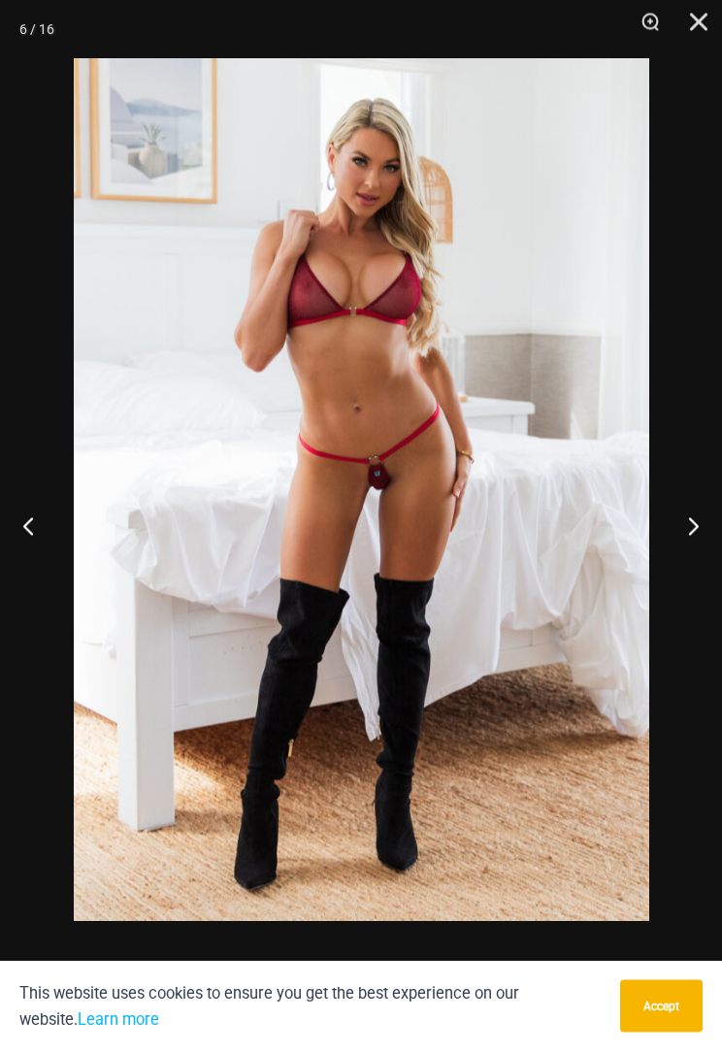
click at [682, 531] on button "Next" at bounding box center [686, 526] width 73 height 97
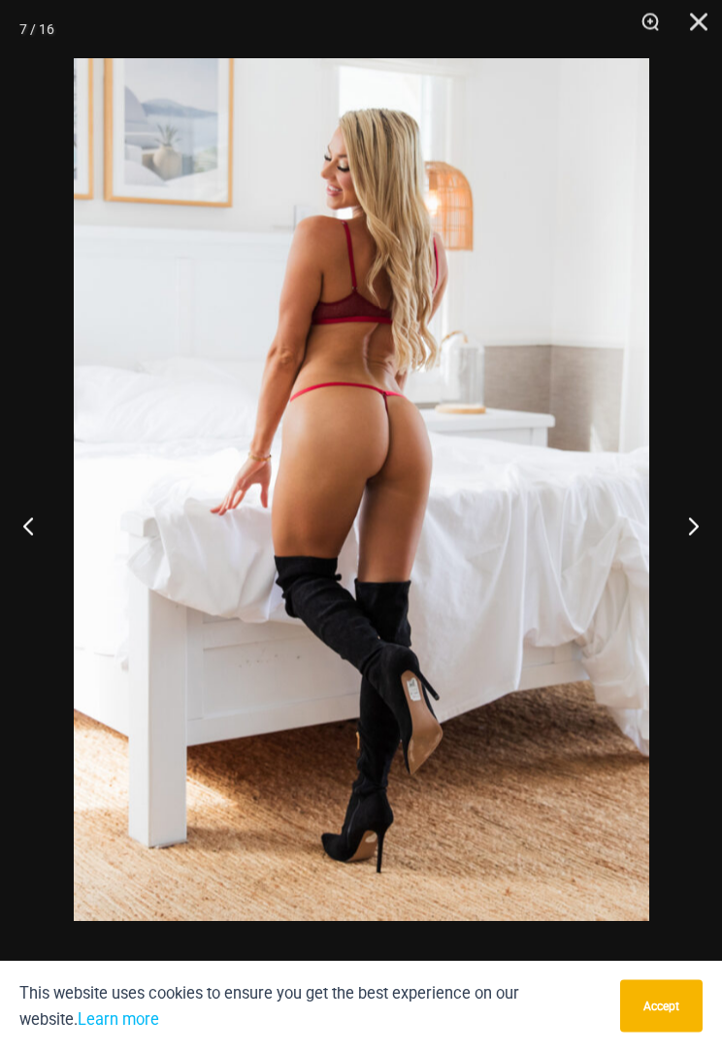
click at [686, 507] on button "Next" at bounding box center [686, 526] width 73 height 97
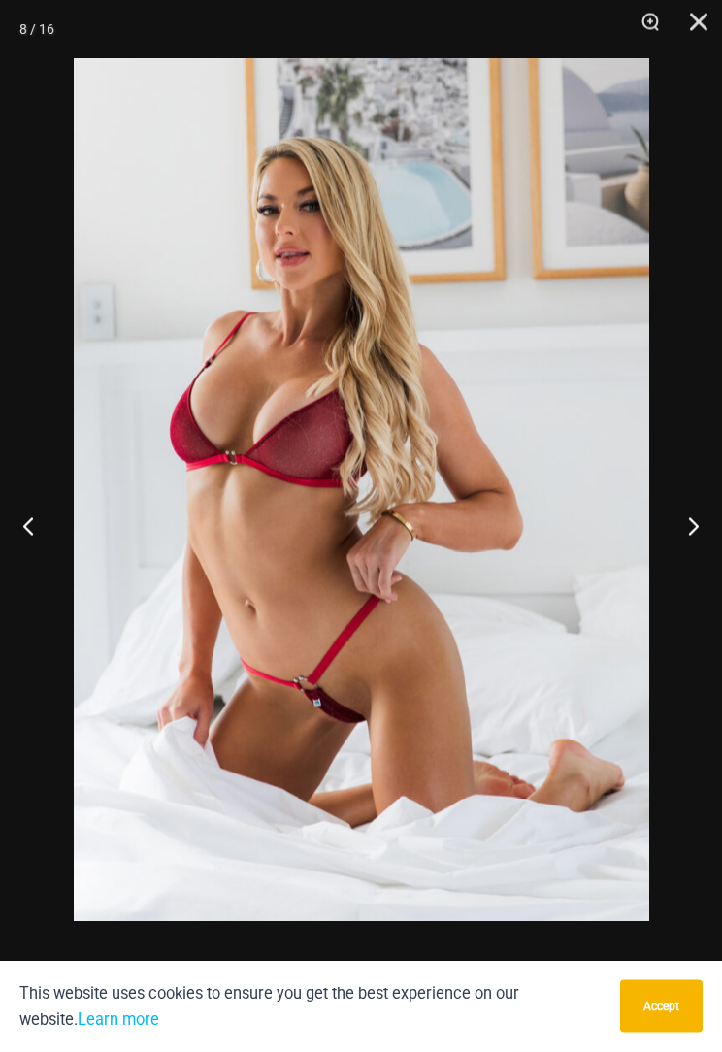
click at [676, 544] on button "Next" at bounding box center [686, 526] width 73 height 97
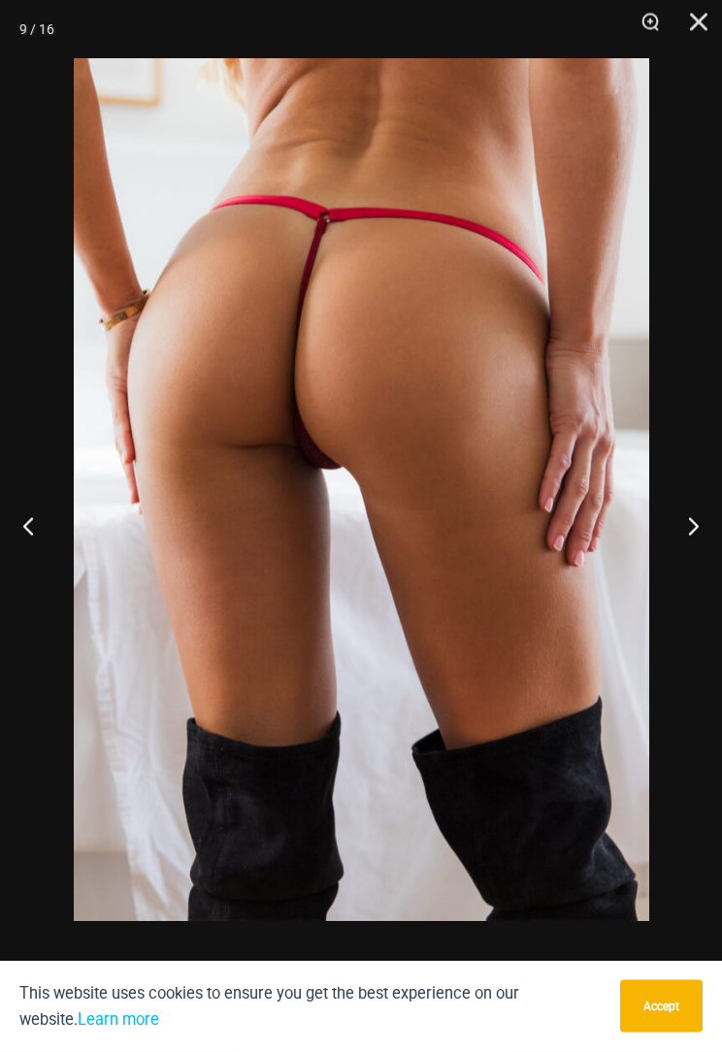
click at [670, 547] on button "Next" at bounding box center [686, 526] width 73 height 97
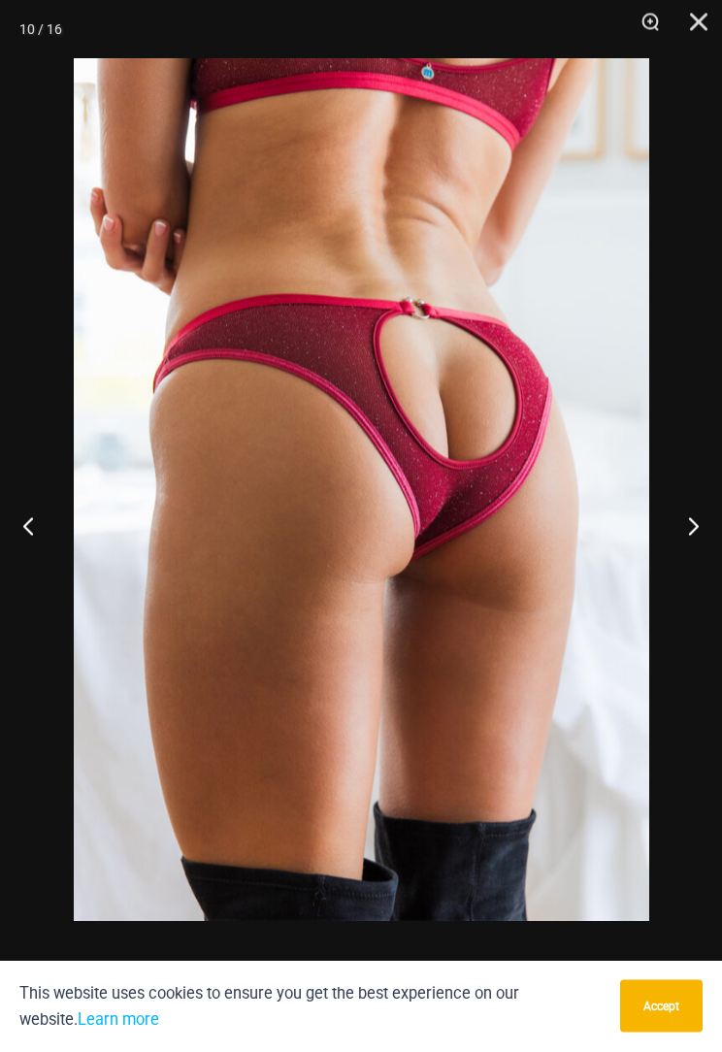
click at [674, 545] on button "Next" at bounding box center [686, 526] width 73 height 97
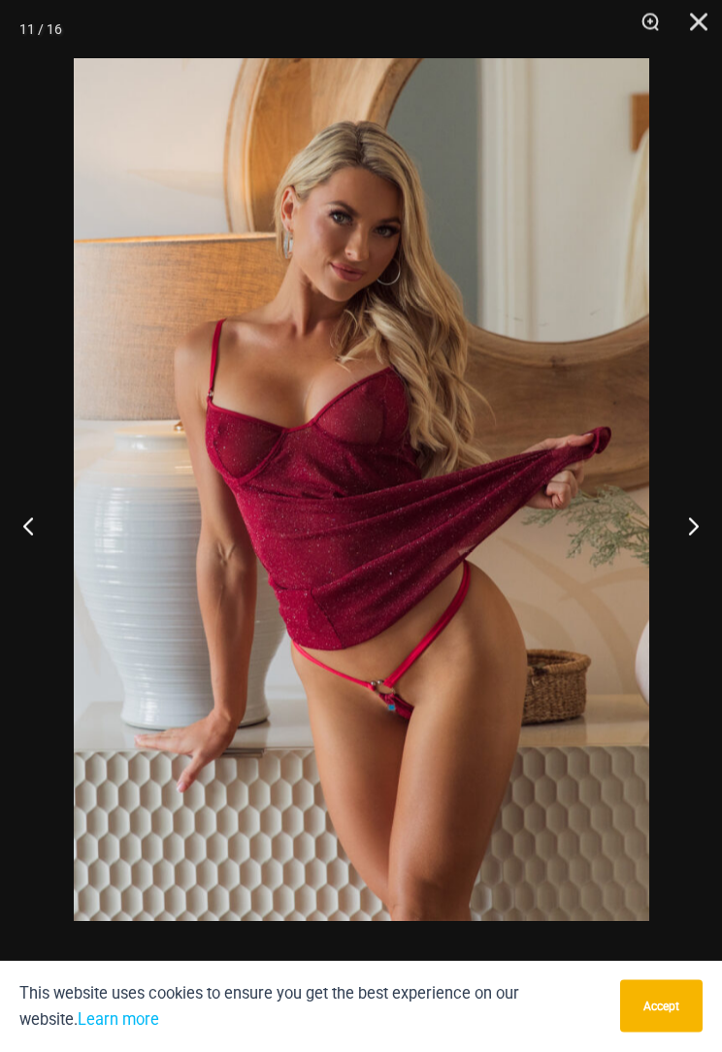
click at [686, 548] on button "Next" at bounding box center [686, 526] width 73 height 97
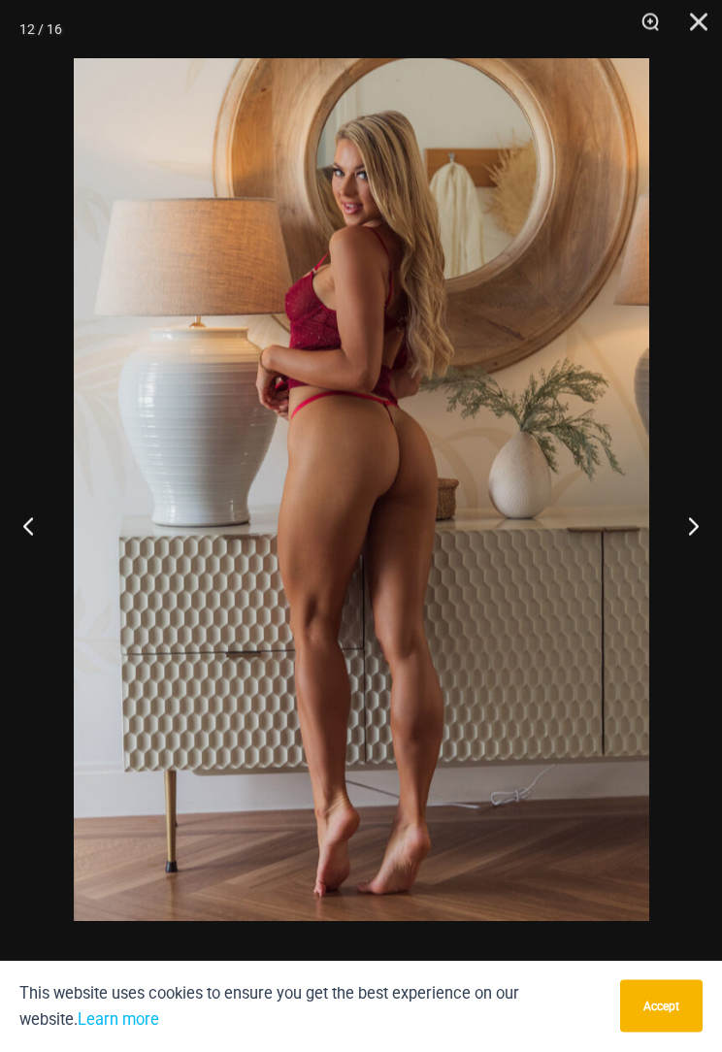
click at [684, 542] on button "Next" at bounding box center [686, 526] width 73 height 97
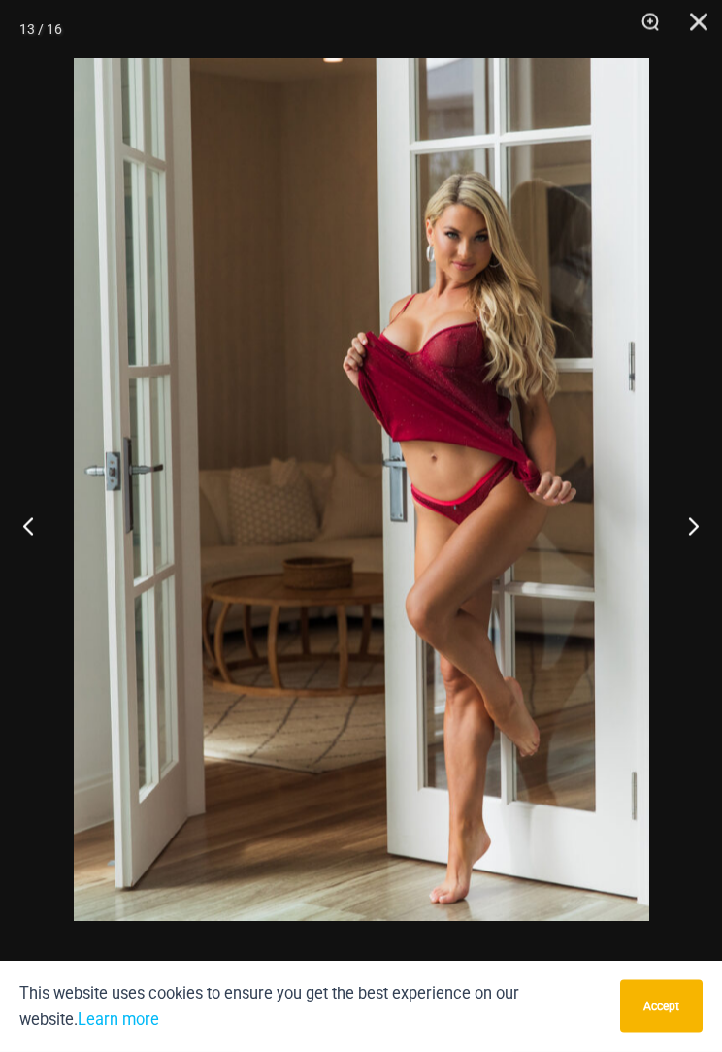
click at [703, 22] on button "Close" at bounding box center [692, 29] width 49 height 58
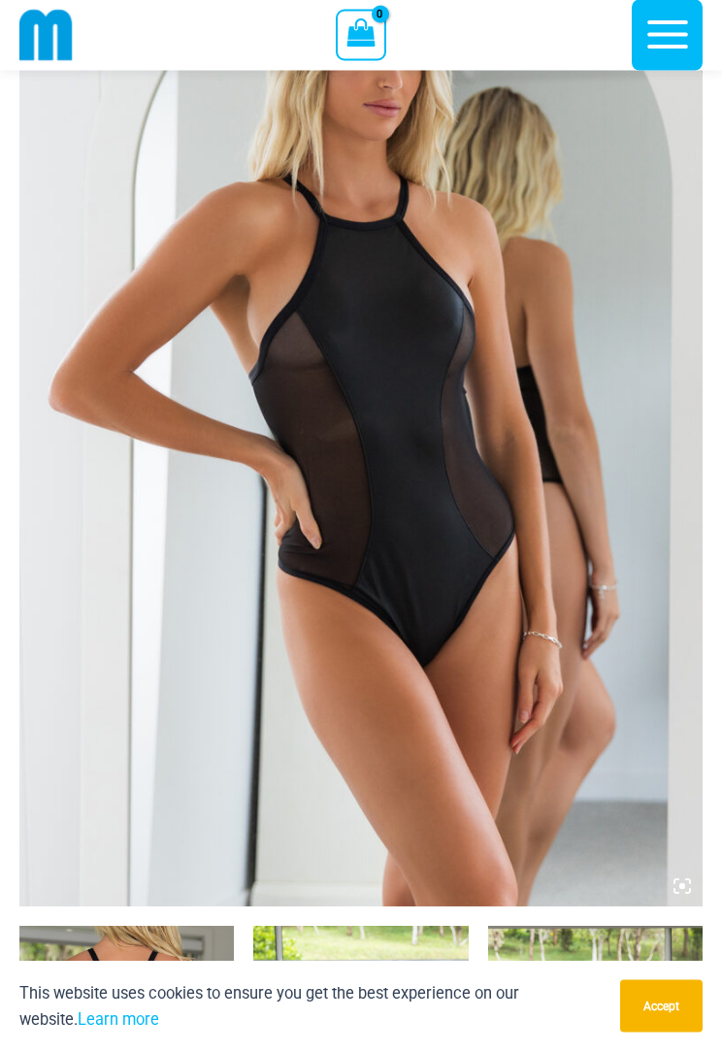
scroll to position [250, 0]
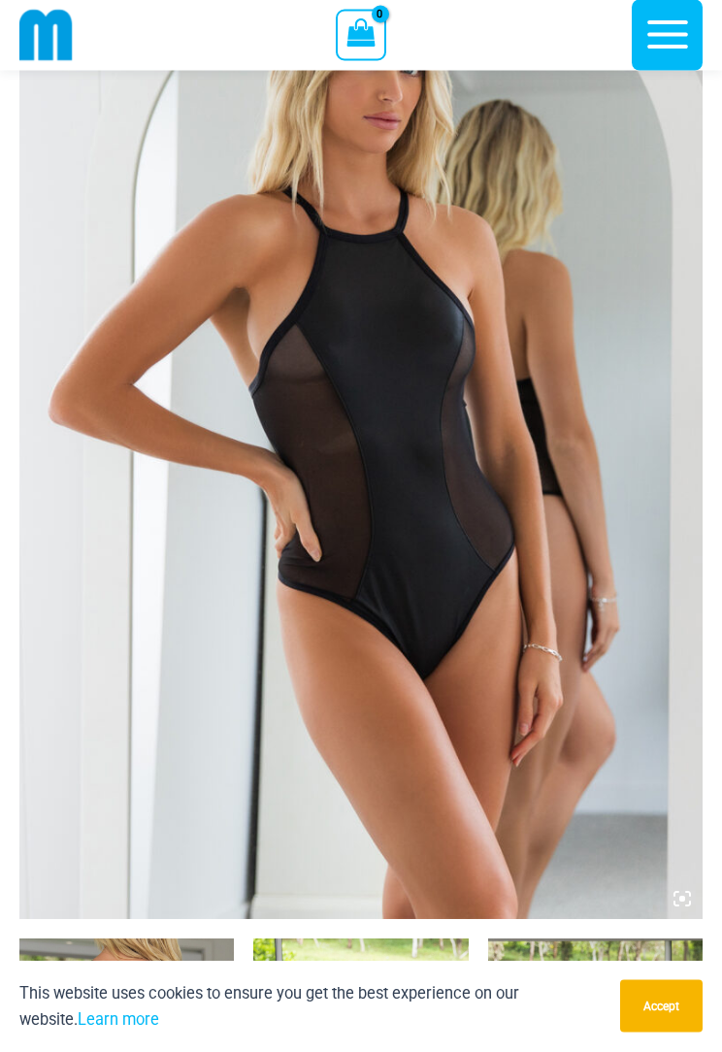
click at [598, 550] on img at bounding box center [361, 407] width 684 height 1025
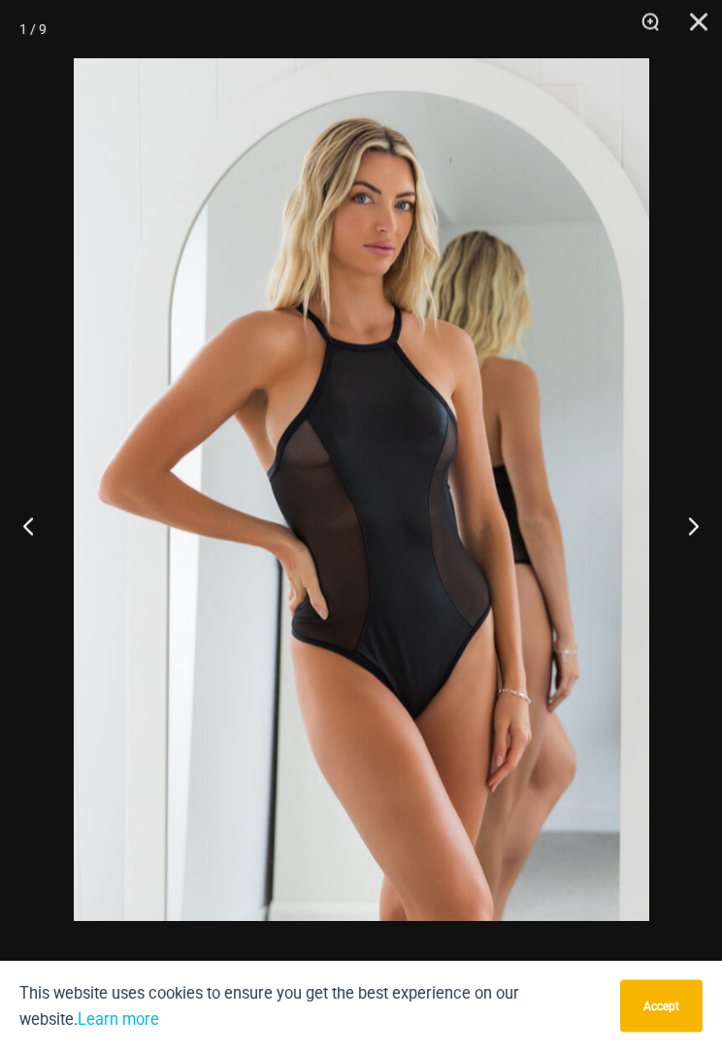
click at [578, 554] on img at bounding box center [362, 489] width 576 height 863
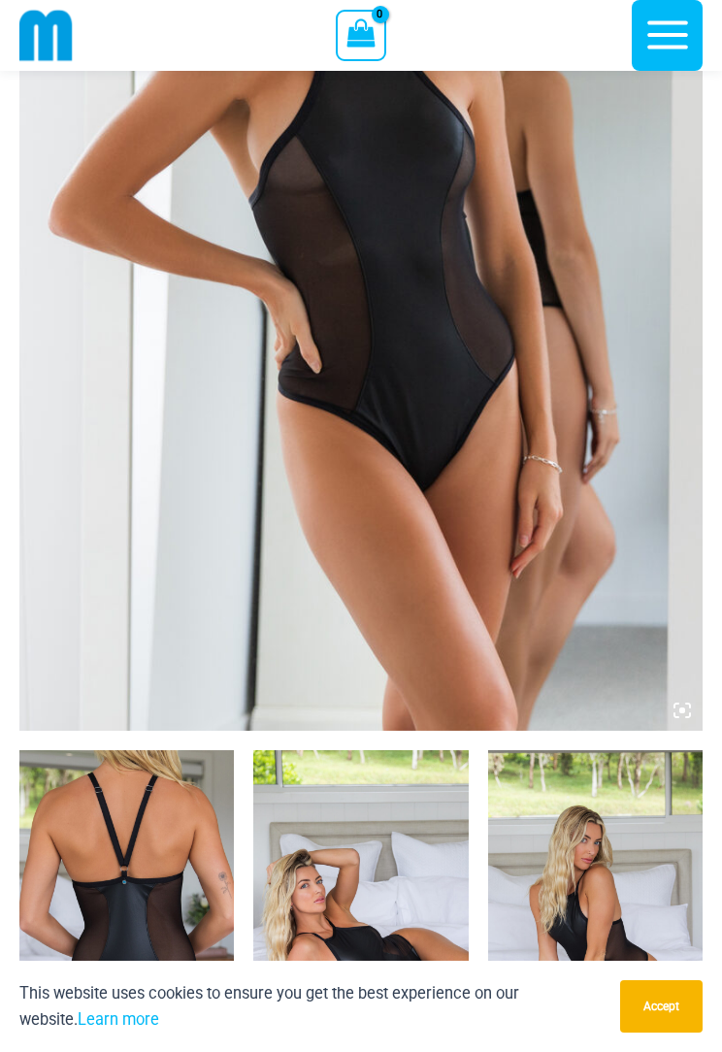
scroll to position [347, 0]
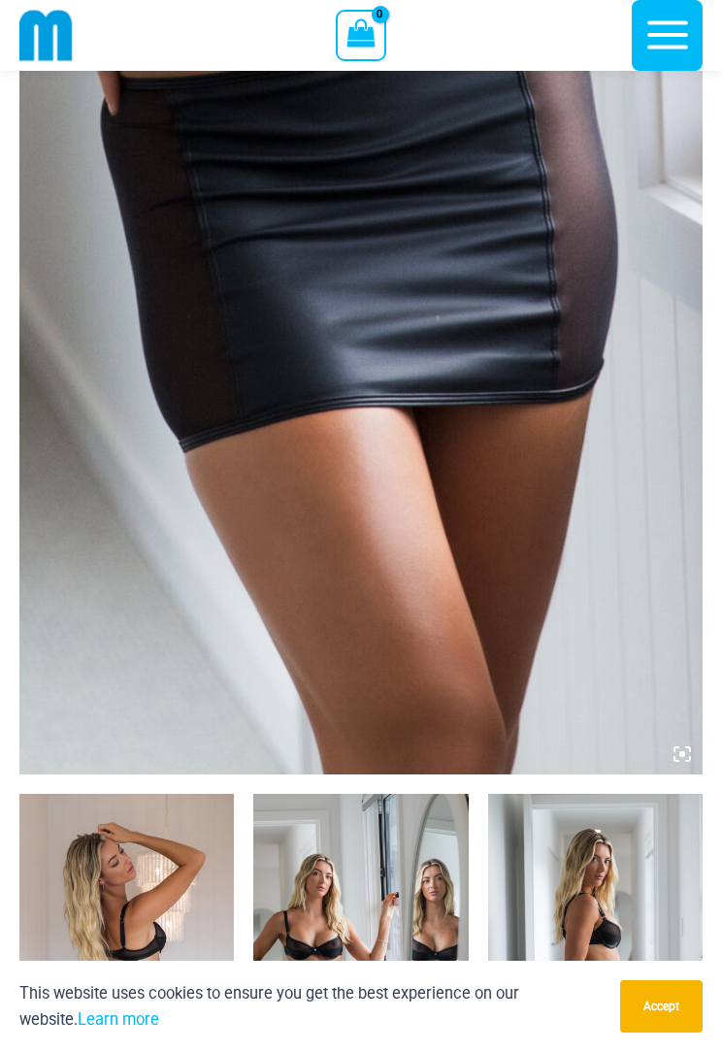
scroll to position [323, 0]
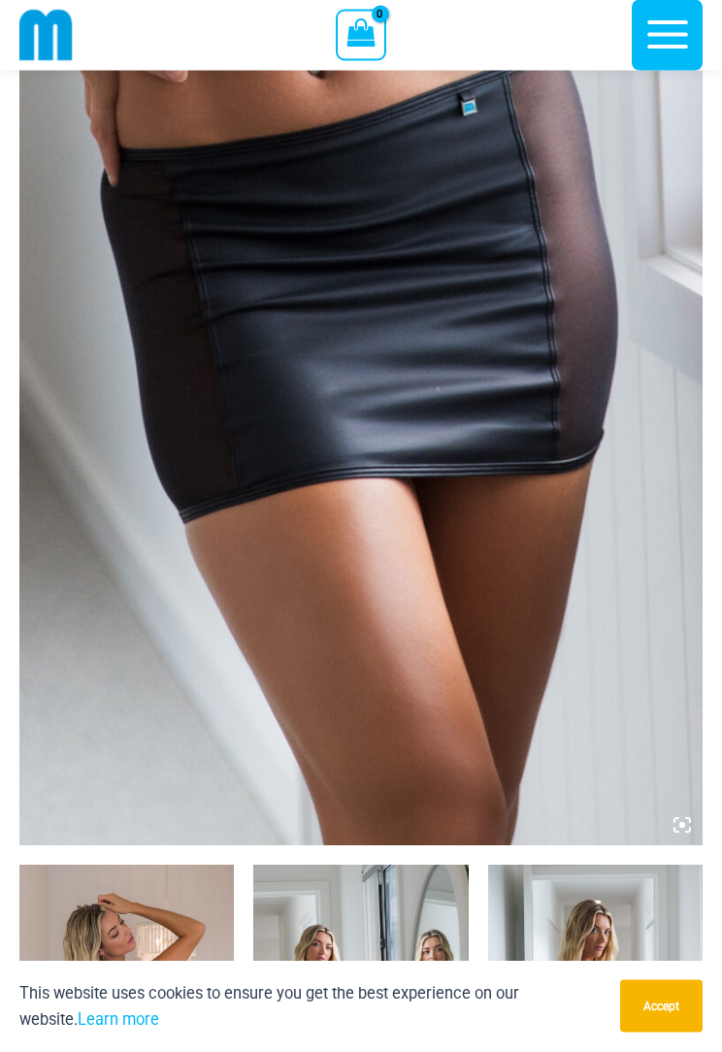
click at [582, 387] on img at bounding box center [361, 333] width 684 height 1025
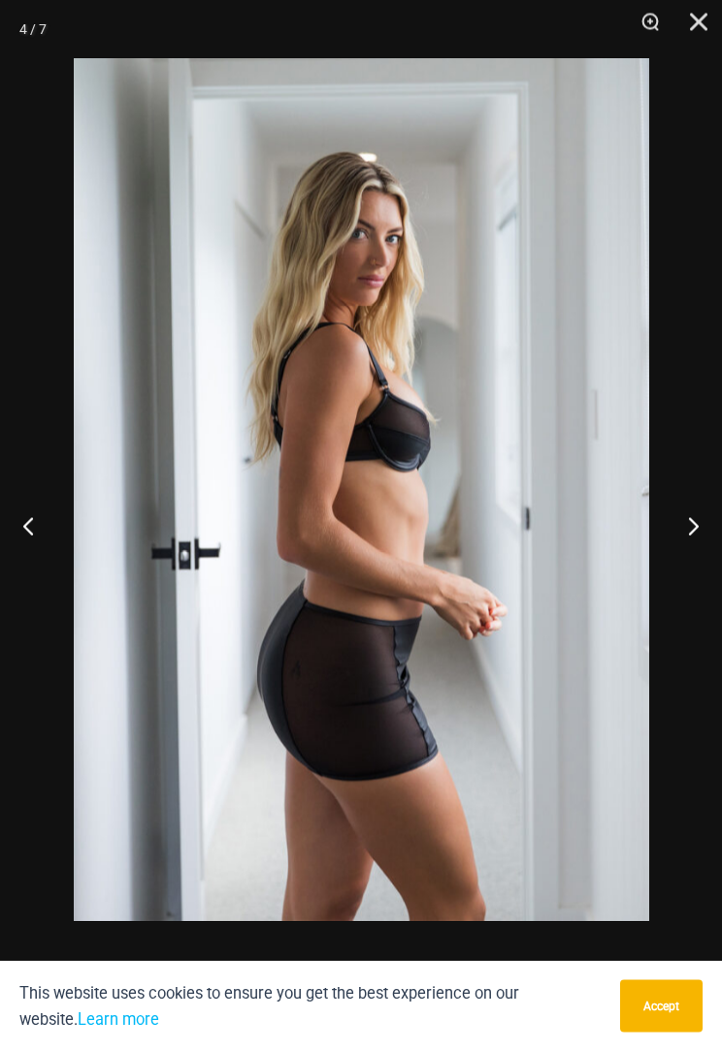
click at [699, 20] on button "Close" at bounding box center [692, 29] width 49 height 58
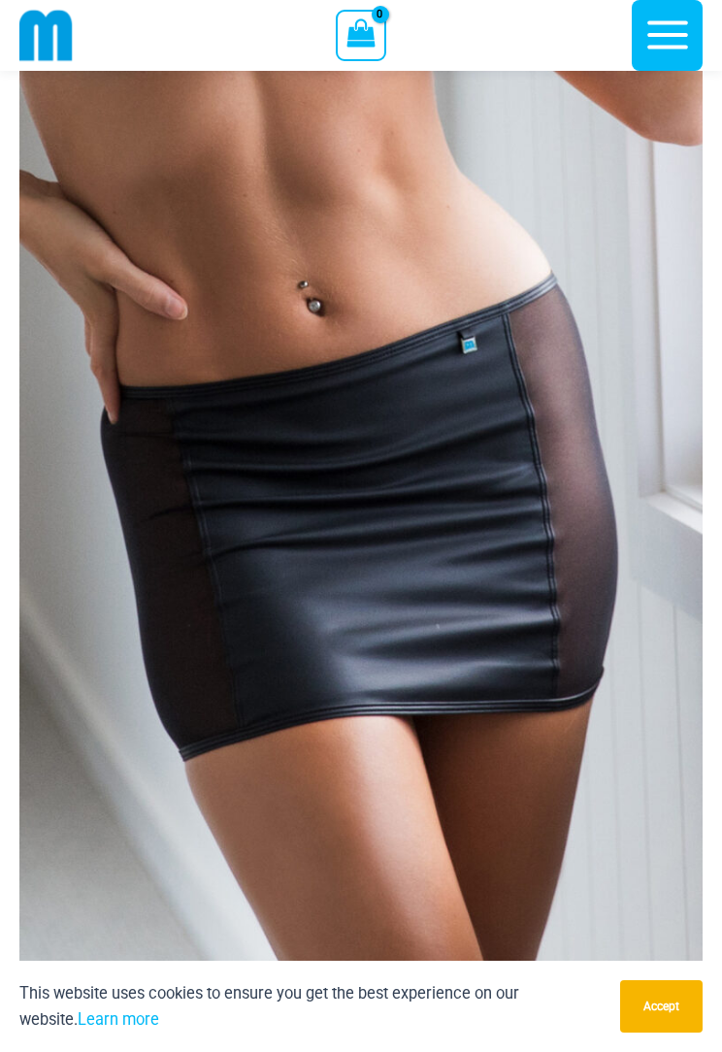
scroll to position [0, 0]
